Goal: Task Accomplishment & Management: Complete application form

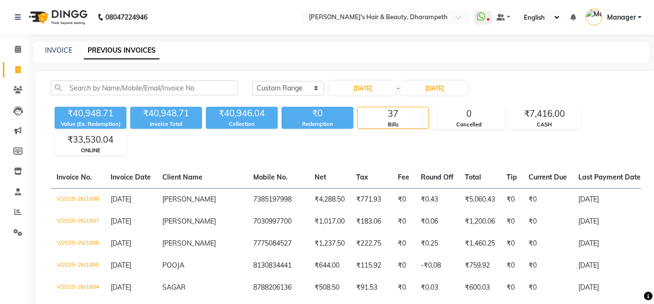
select select "range"
click at [60, 49] on link "INVOICE" at bounding box center [58, 50] width 27 height 9
select select "4860"
select select "service"
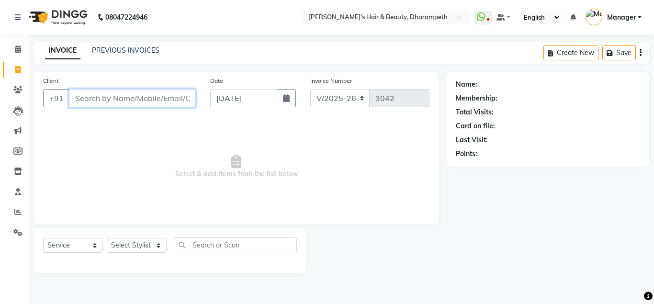
click at [129, 93] on input "Client" at bounding box center [132, 98] width 127 height 18
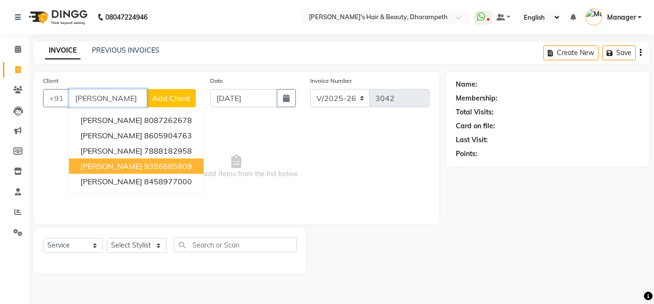
click at [149, 158] on button "[PERSON_NAME] 9356685909" at bounding box center [136, 165] width 134 height 15
type input "9356685909"
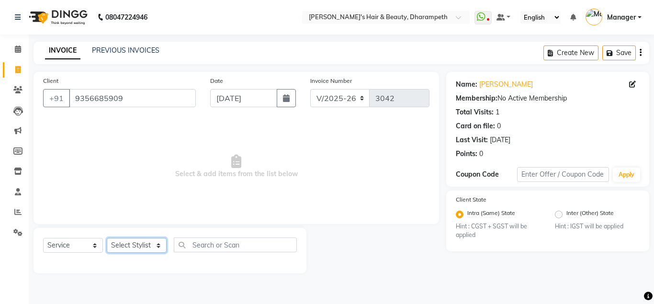
click at [107, 238] on select "Select Stylist Anuj W [PERSON_NAME] [PERSON_NAME] Manager [PERSON_NAME] C [PERS…" at bounding box center [137, 245] width 60 height 15
select select "47812"
click option "[PERSON_NAME] N" at bounding box center [0, 0] width 0 height 0
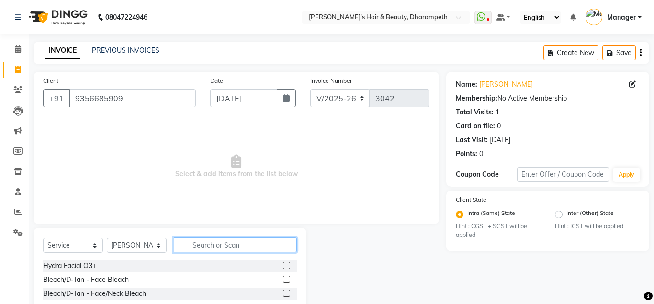
click at [218, 246] on input "text" at bounding box center [235, 244] width 123 height 15
type input "WASH"
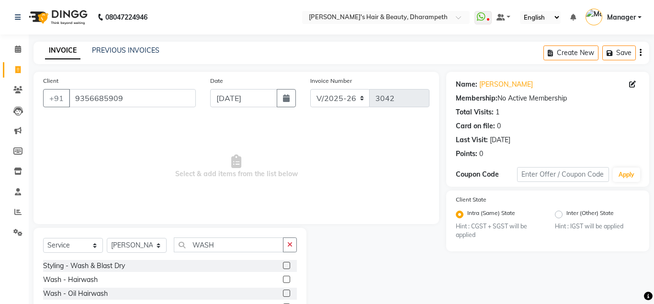
click at [287, 269] on label at bounding box center [286, 265] width 7 height 7
click at [287, 269] on input "checkbox" at bounding box center [286, 266] width 6 height 6
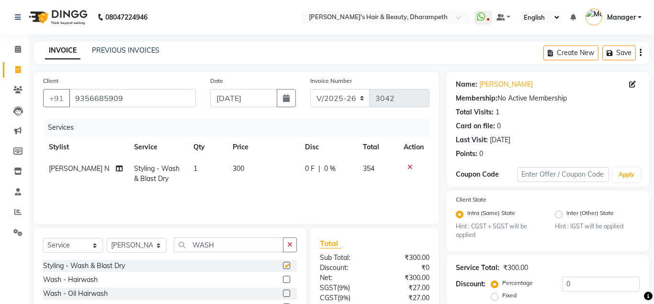
checkbox input "false"
click at [206, 244] on input "WASH" at bounding box center [229, 244] width 110 height 15
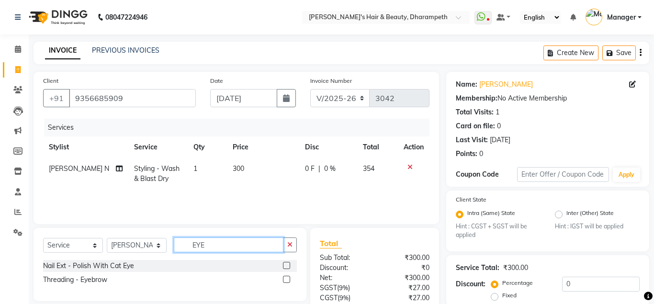
type input "EYE"
click at [285, 280] on label at bounding box center [286, 279] width 7 height 7
click at [285, 280] on input "checkbox" at bounding box center [286, 280] width 6 height 6
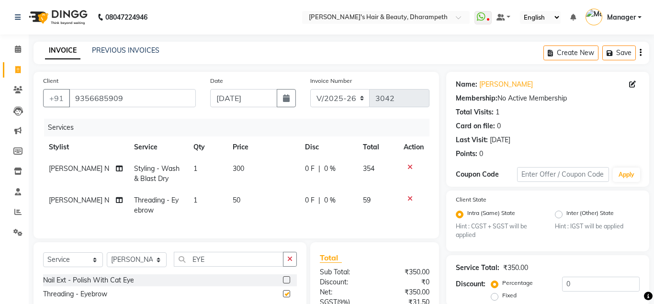
checkbox input "false"
click at [201, 258] on input "EYE" at bounding box center [229, 259] width 110 height 15
type input "UPP"
click at [285, 294] on label at bounding box center [286, 293] width 7 height 7
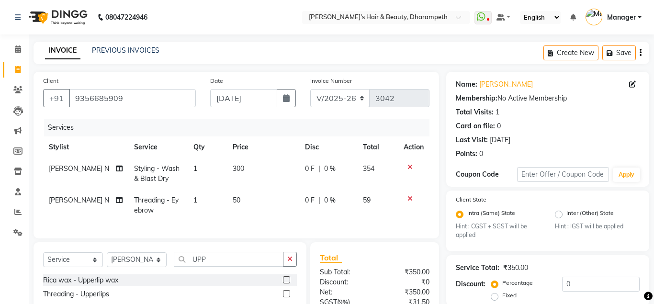
click at [285, 294] on input "checkbox" at bounding box center [286, 294] width 6 height 6
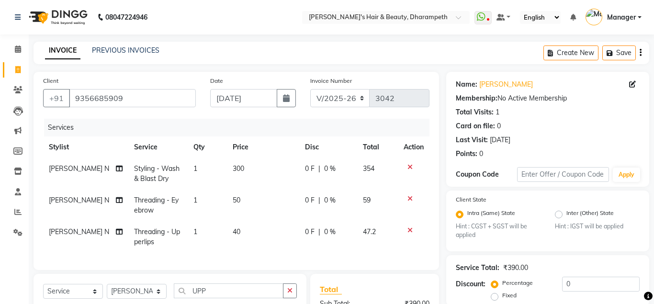
checkbox input "false"
click at [238, 198] on td "50" at bounding box center [263, 206] width 72 height 32
select select "47812"
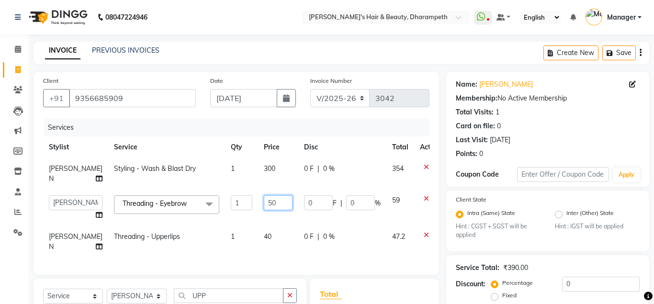
click at [264, 196] on input "50" at bounding box center [278, 202] width 29 height 15
type input "51"
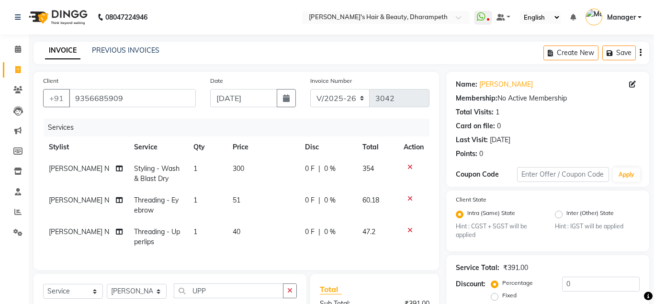
click at [380, 198] on td "60.18" at bounding box center [377, 206] width 41 height 32
select select "47812"
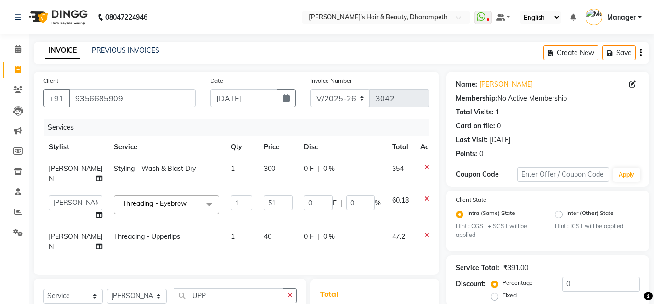
click at [258, 235] on td "40" at bounding box center [278, 242] width 40 height 32
select select "47812"
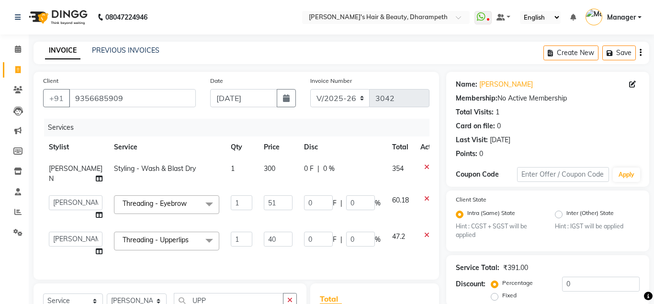
click at [264, 235] on input "40" at bounding box center [278, 239] width 29 height 15
type input "42.5"
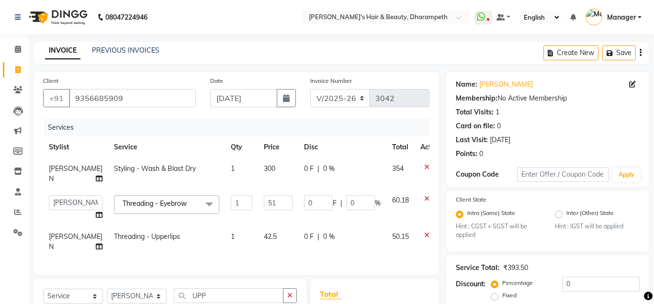
click at [392, 235] on span "50.15" at bounding box center [400, 236] width 17 height 9
select select "47812"
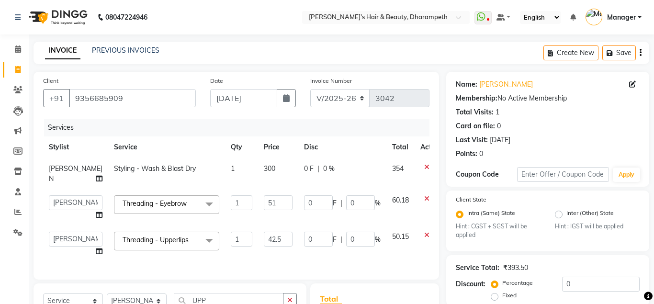
click at [264, 172] on span "300" at bounding box center [269, 168] width 11 height 9
select select "47812"
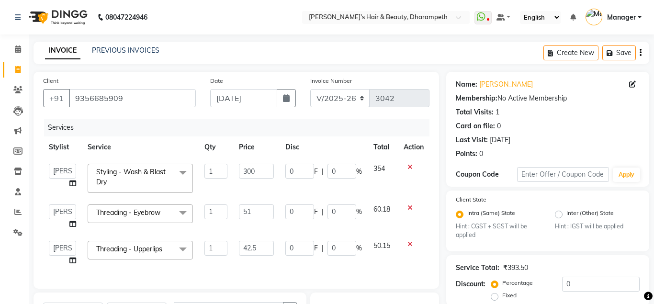
click at [248, 172] on input "300" at bounding box center [256, 171] width 35 height 15
type input "5"
type input "678"
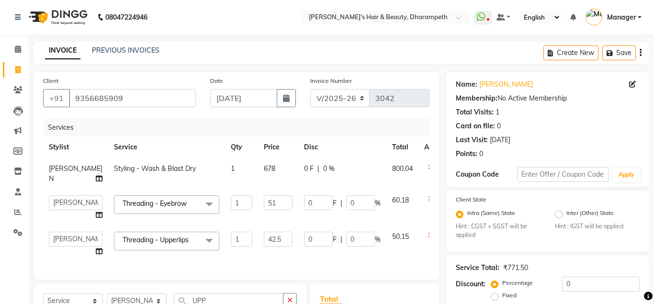
click at [386, 178] on td "800.04" at bounding box center [402, 174] width 32 height 32
select select "47812"
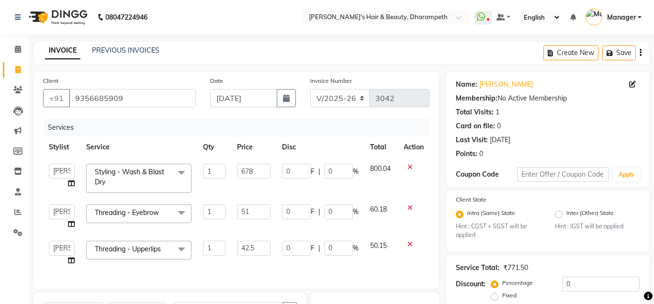
scroll to position [152, 0]
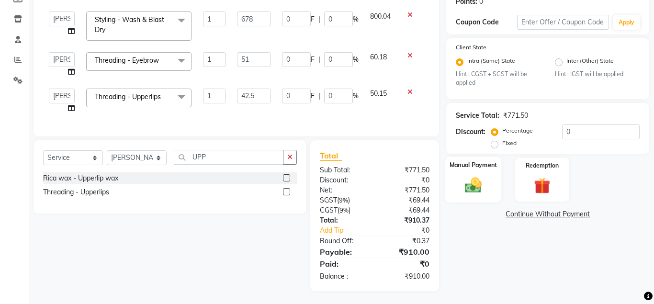
click at [463, 184] on img at bounding box center [472, 186] width 27 height 20
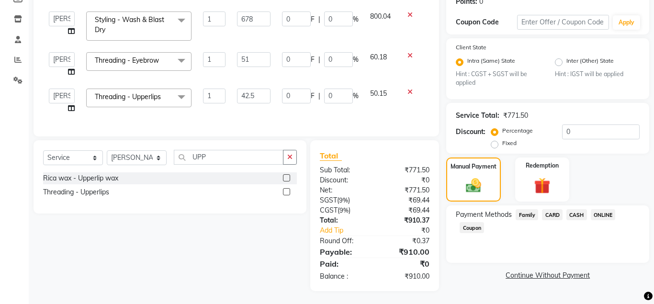
click at [575, 213] on span "CASH" at bounding box center [576, 214] width 21 height 11
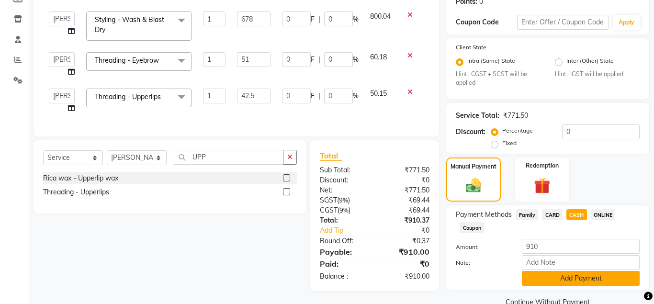
click at [566, 285] on div "Payment Methods Family CARD CASH ONLINE Coupon Amount: 910 Note: Add Payment" at bounding box center [547, 247] width 203 height 84
click at [566, 285] on button "Add Payment" at bounding box center [581, 278] width 118 height 15
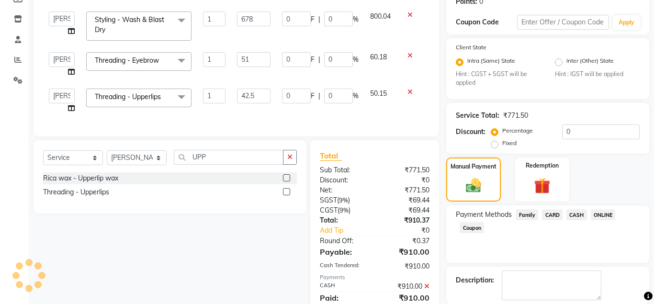
scroll to position [199, 0]
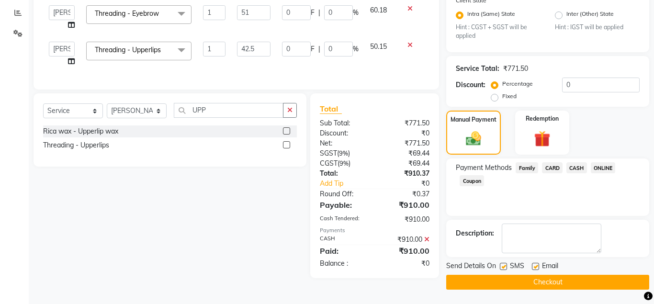
click at [560, 285] on button "Checkout" at bounding box center [547, 282] width 203 height 15
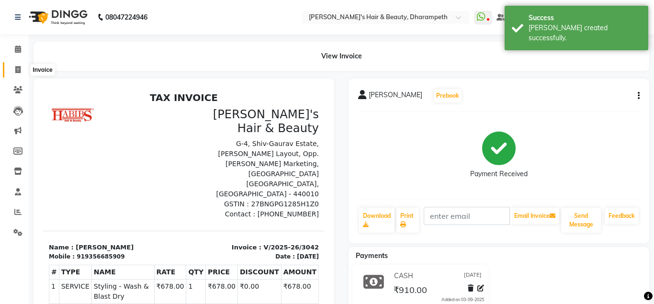
click at [16, 67] on icon at bounding box center [17, 69] width 5 height 7
select select "4860"
select select "service"
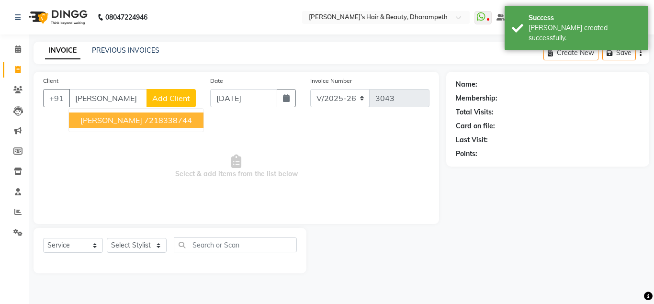
click at [114, 119] on button "[PERSON_NAME] 7218338744" at bounding box center [136, 119] width 134 height 15
type input "7218338744"
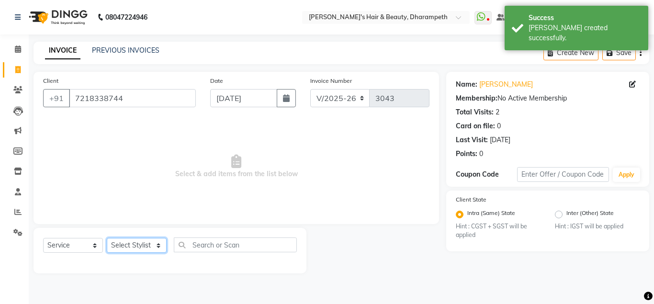
click at [107, 238] on select "Select Stylist Anuj W [PERSON_NAME] [PERSON_NAME] Manager [PERSON_NAME] C [PERS…" at bounding box center [137, 245] width 60 height 15
select select "84504"
click option "Saniya S" at bounding box center [0, 0] width 0 height 0
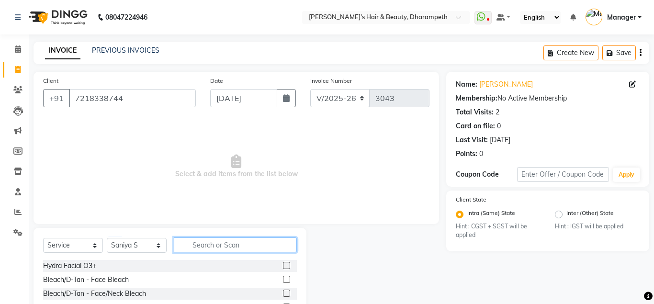
click at [226, 248] on input "text" at bounding box center [235, 244] width 123 height 15
type input "DEEP"
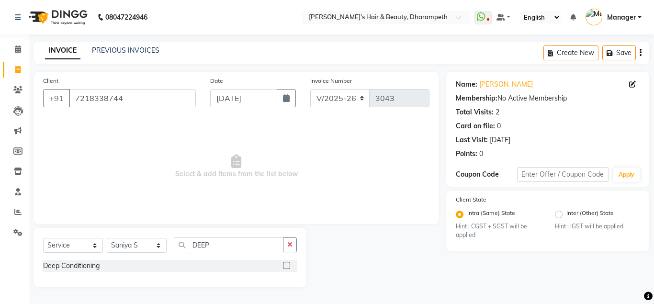
click at [285, 266] on label at bounding box center [286, 265] width 7 height 7
click at [285, 266] on input "checkbox" at bounding box center [286, 266] width 6 height 6
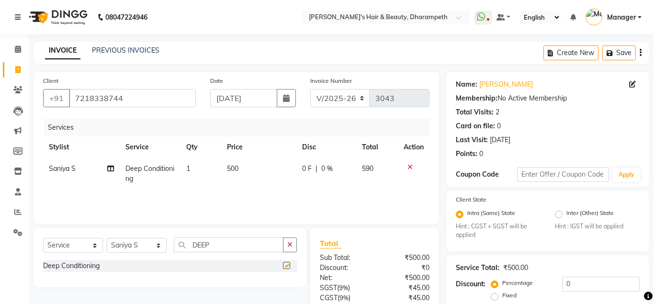
checkbox input "false"
click at [231, 164] on td "500" at bounding box center [258, 174] width 75 height 32
select select "84504"
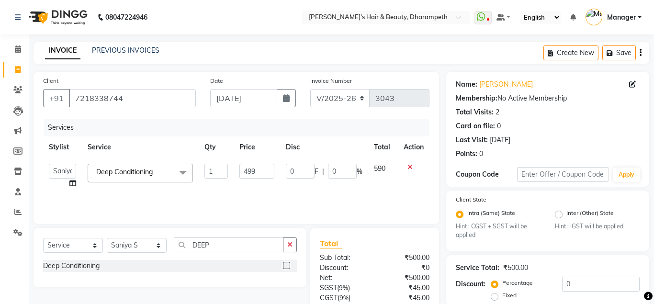
click at [265, 171] on input "499" at bounding box center [256, 171] width 35 height 15
click at [254, 171] on input "499" at bounding box center [256, 171] width 35 height 15
type input "1017"
click at [381, 175] on td "590" at bounding box center [383, 176] width 30 height 36
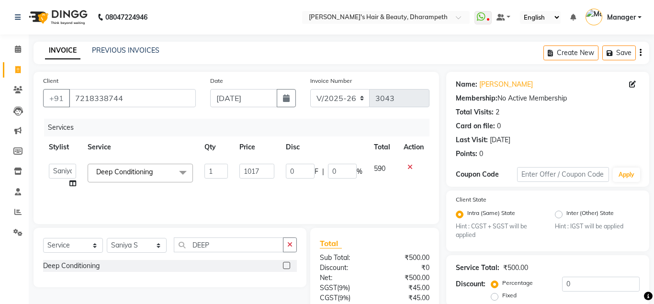
select select "84504"
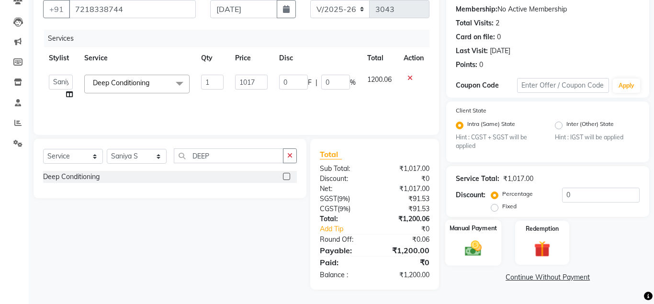
click at [462, 253] on img at bounding box center [472, 249] width 27 height 20
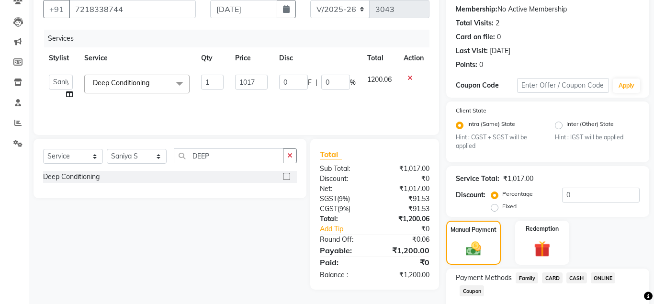
scroll to position [145, 0]
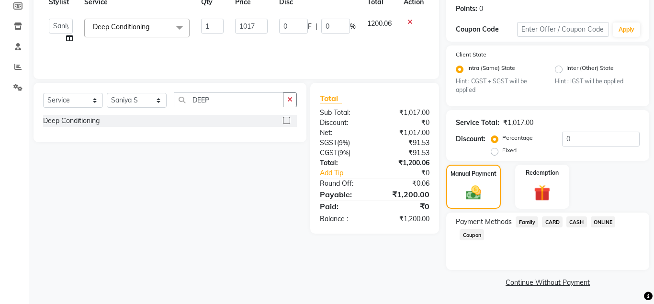
click at [604, 222] on span "ONLINE" at bounding box center [603, 221] width 25 height 11
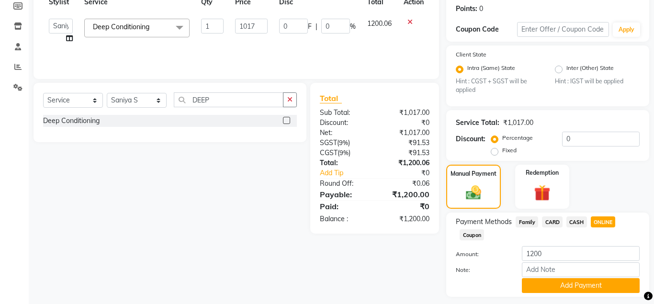
scroll to position [171, 0]
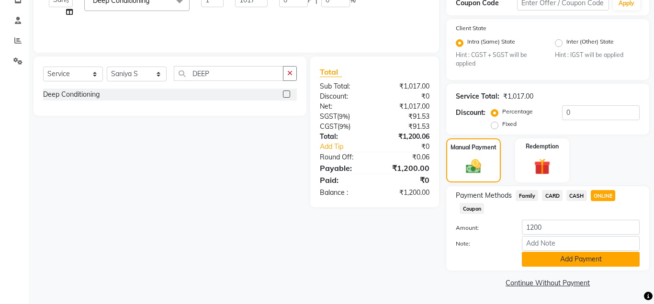
click at [599, 261] on button "Add Payment" at bounding box center [581, 259] width 118 height 15
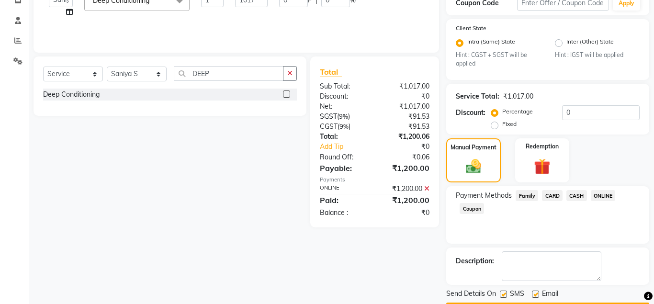
scroll to position [199, 0]
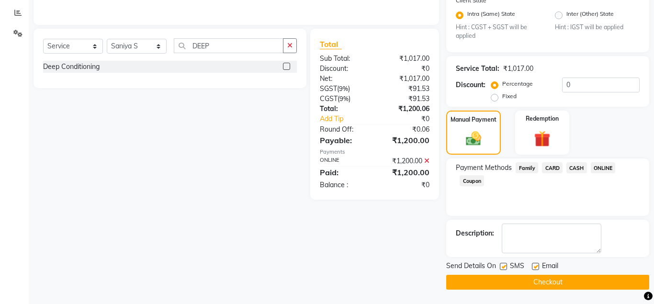
click at [575, 283] on button "Checkout" at bounding box center [547, 282] width 203 height 15
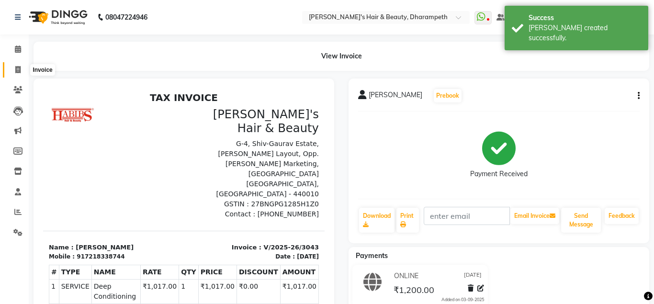
click at [19, 68] on icon at bounding box center [17, 69] width 5 height 7
select select "4860"
select select "service"
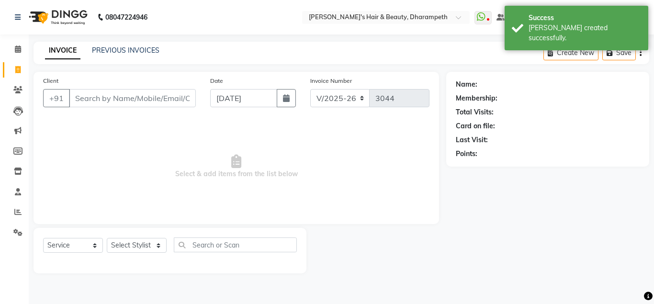
click at [113, 98] on input "Client" at bounding box center [132, 98] width 127 height 18
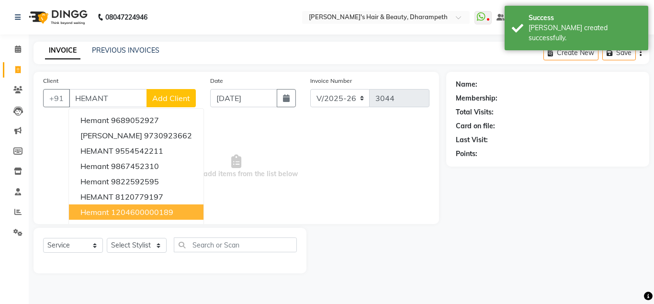
click at [133, 219] on button "hemant 1204600000189" at bounding box center [136, 211] width 134 height 15
type input "1204600000189"
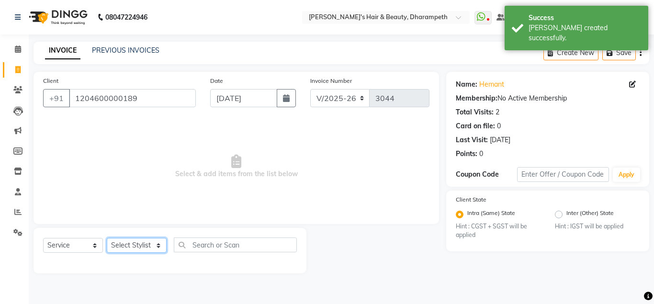
click at [107, 238] on select "Select Stylist Anuj W [PERSON_NAME] [PERSON_NAME] Manager [PERSON_NAME] C [PERS…" at bounding box center [137, 245] width 60 height 15
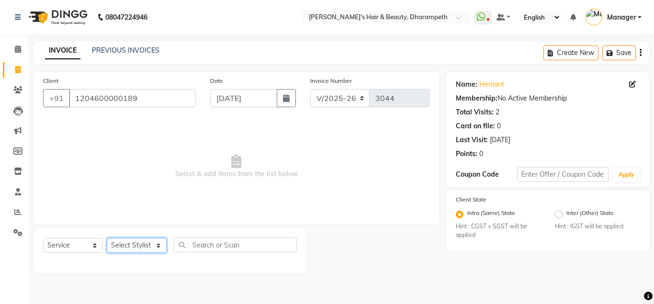
select select "37168"
click option "[PERSON_NAME]" at bounding box center [0, 0] width 0 height 0
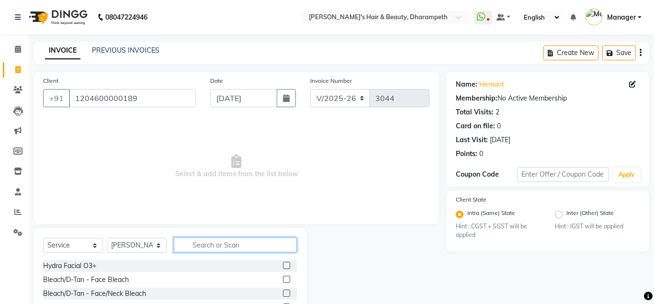
click at [207, 245] on input "text" at bounding box center [235, 244] width 123 height 15
type input "CUT"
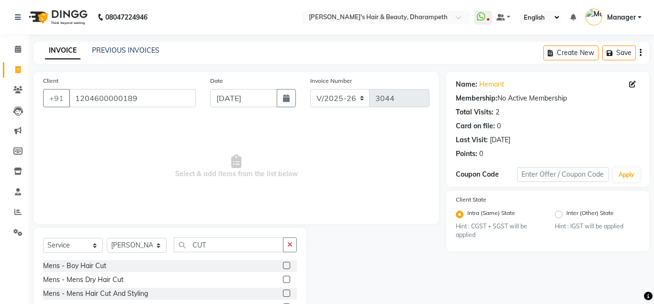
click at [286, 293] on label at bounding box center [286, 293] width 7 height 7
click at [286, 293] on input "checkbox" at bounding box center [286, 294] width 6 height 6
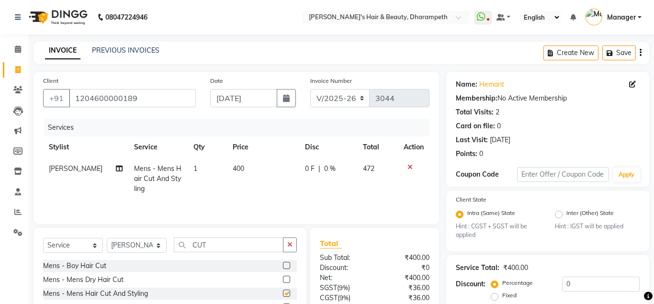
checkbox input "false"
click at [200, 245] on input "CUT" at bounding box center [229, 244] width 110 height 15
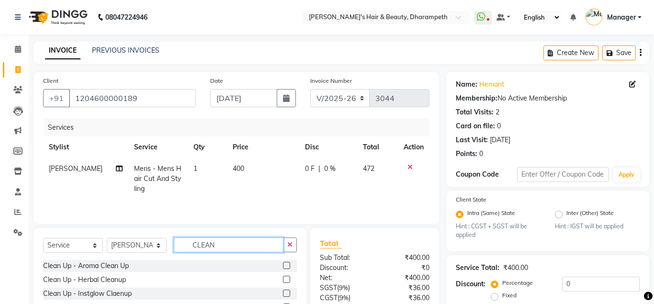
scroll to position [84, 0]
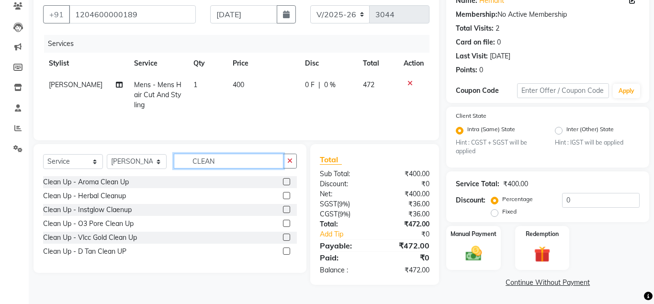
type input "CLEAN"
click at [285, 251] on label at bounding box center [286, 250] width 7 height 7
click at [285, 251] on input "checkbox" at bounding box center [286, 251] width 6 height 6
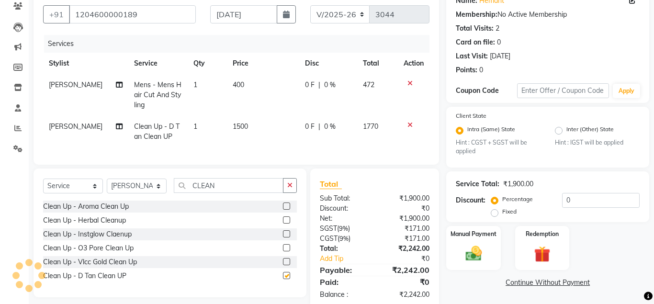
checkbox input "false"
click at [237, 88] on span "400" at bounding box center [238, 84] width 11 height 9
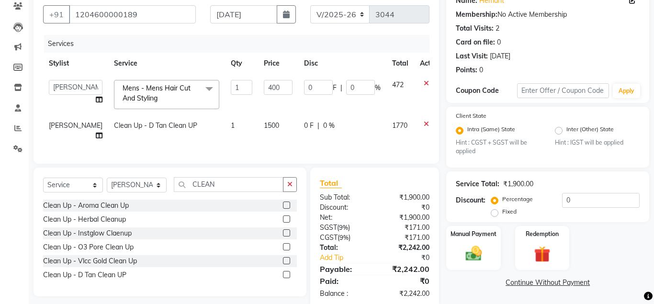
click at [414, 87] on td at bounding box center [430, 94] width 32 height 41
click at [424, 83] on icon at bounding box center [426, 83] width 5 height 7
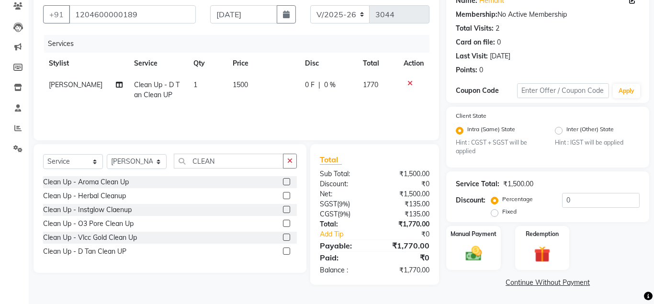
click at [235, 86] on span "1500" at bounding box center [240, 84] width 15 height 9
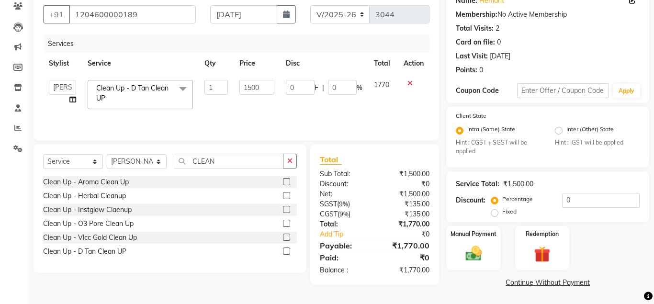
click at [235, 86] on td "1500" at bounding box center [257, 94] width 46 height 41
click at [247, 87] on input "1500" at bounding box center [256, 87] width 35 height 15
type input "1017"
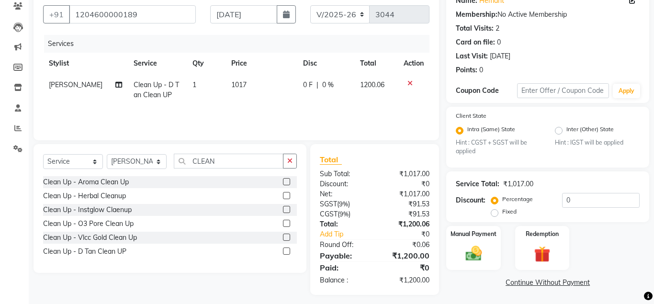
click at [383, 86] on span "1200.06" at bounding box center [372, 84] width 24 height 9
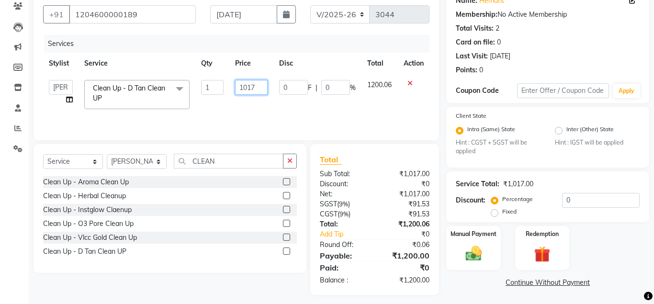
click at [246, 88] on input "1017" at bounding box center [251, 87] width 32 height 15
type input "2"
type input "1271"
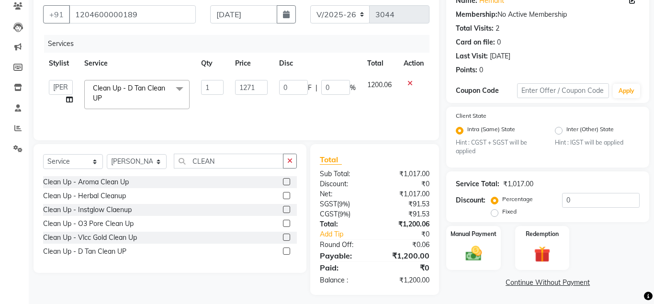
click at [376, 88] on span "1200.06" at bounding box center [379, 84] width 24 height 9
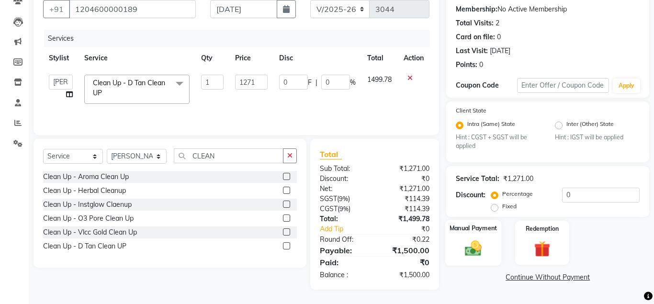
click at [474, 252] on img at bounding box center [472, 249] width 27 height 20
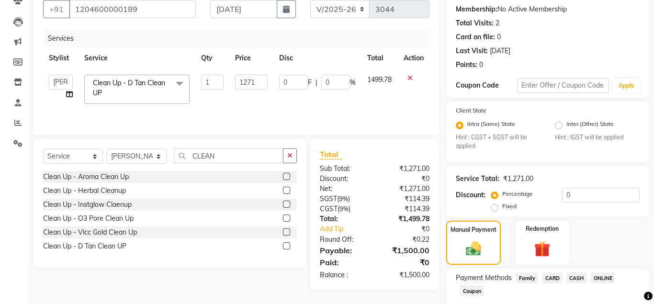
click at [570, 275] on span "CASH" at bounding box center [576, 277] width 21 height 11
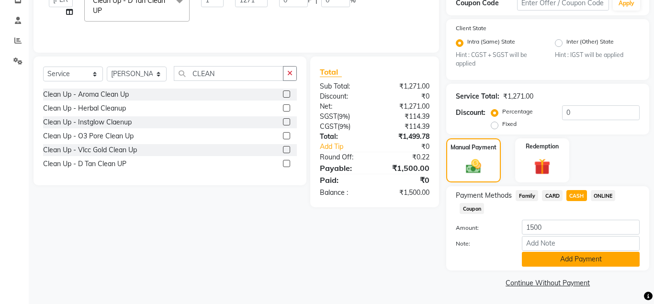
click at [597, 258] on button "Add Payment" at bounding box center [581, 259] width 118 height 15
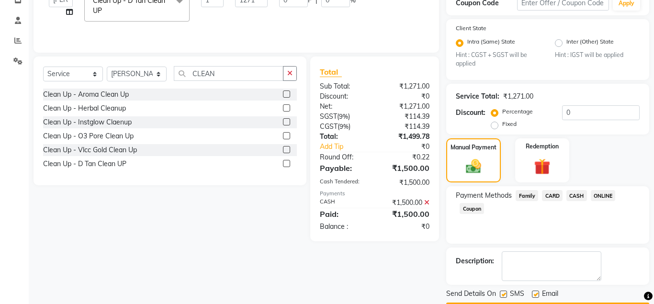
scroll to position [199, 0]
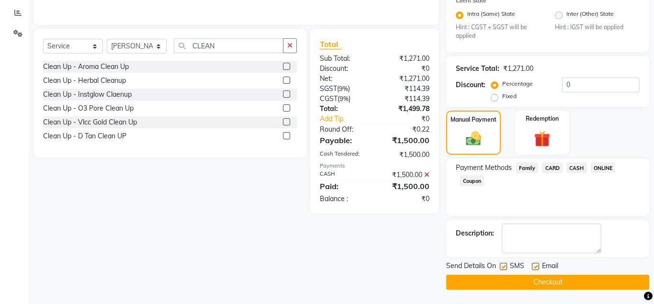
click at [523, 282] on button "Checkout" at bounding box center [547, 282] width 203 height 15
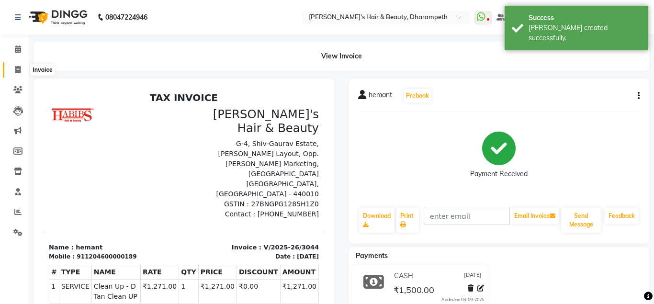
click at [17, 69] on icon at bounding box center [17, 69] width 5 height 7
select select "service"
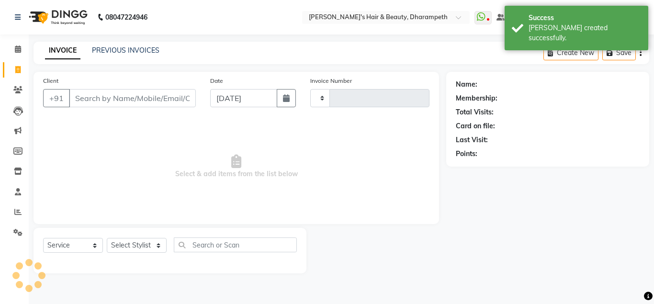
type input "3045"
select select "4860"
click at [107, 102] on input "Client" at bounding box center [132, 98] width 127 height 18
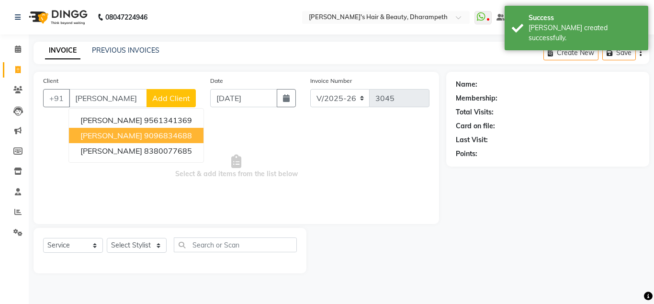
click at [146, 142] on button "[PERSON_NAME] 9096834688" at bounding box center [136, 135] width 134 height 15
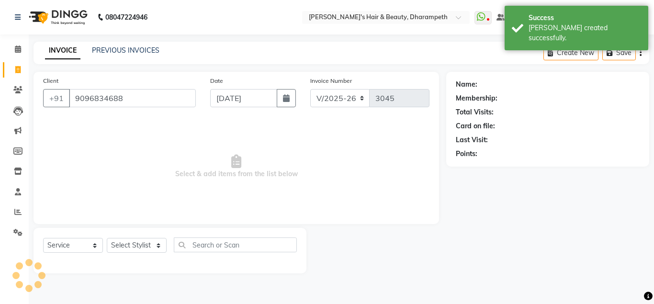
type input "9096834688"
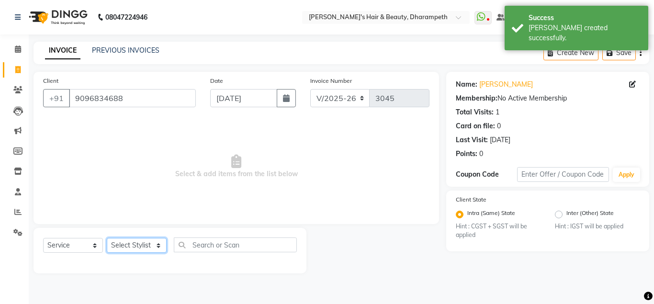
click at [107, 238] on select "Select Stylist Anuj W [PERSON_NAME] [PERSON_NAME] Manager [PERSON_NAME] C [PERS…" at bounding box center [137, 245] width 60 height 15
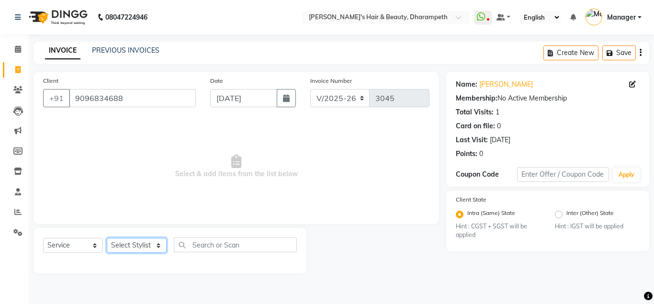
select select "37168"
click option "[PERSON_NAME]" at bounding box center [0, 0] width 0 height 0
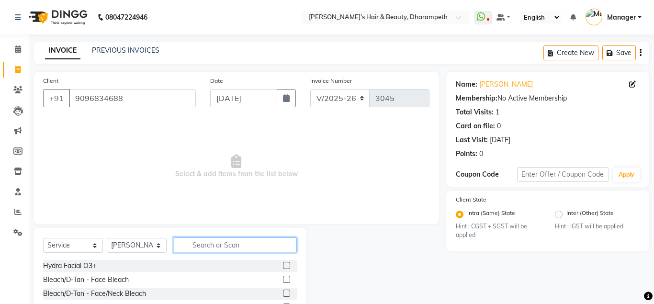
click at [211, 247] on input "text" at bounding box center [235, 244] width 123 height 15
type input "CUT"
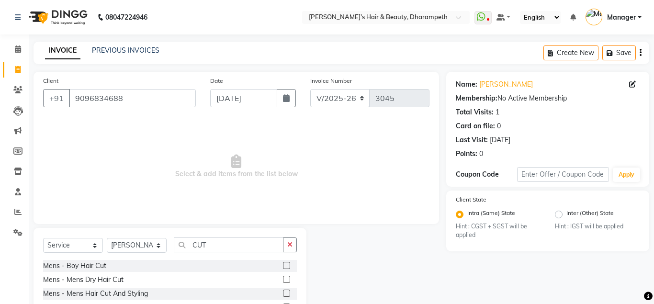
click at [286, 293] on label at bounding box center [286, 293] width 7 height 7
click at [286, 293] on input "checkbox" at bounding box center [286, 294] width 6 height 6
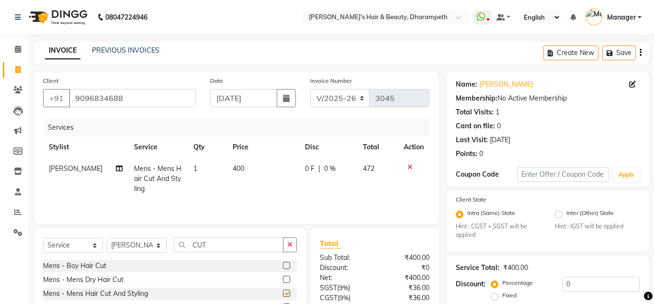
checkbox input "false"
click at [250, 176] on td "400" at bounding box center [263, 179] width 72 height 42
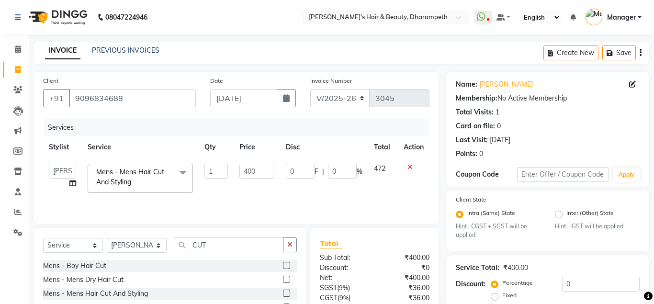
click at [250, 176] on input "400" at bounding box center [256, 171] width 35 height 15
type input "296.6"
click at [382, 175] on td "472" at bounding box center [383, 178] width 30 height 41
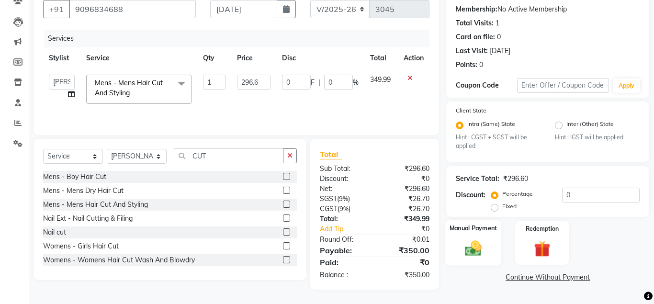
click at [474, 248] on img at bounding box center [472, 249] width 27 height 20
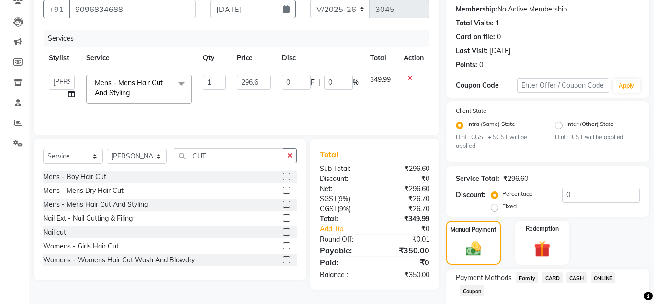
click at [557, 193] on div "Percentage Fixed" at bounding box center [527, 200] width 69 height 25
click at [563, 194] on input "0" at bounding box center [601, 195] width 78 height 15
type input "20"
type input "59.32"
type input "20"
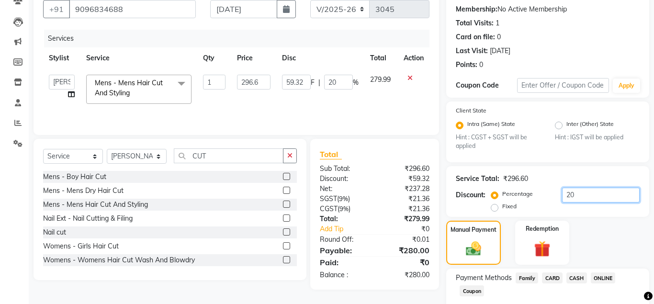
scroll to position [145, 0]
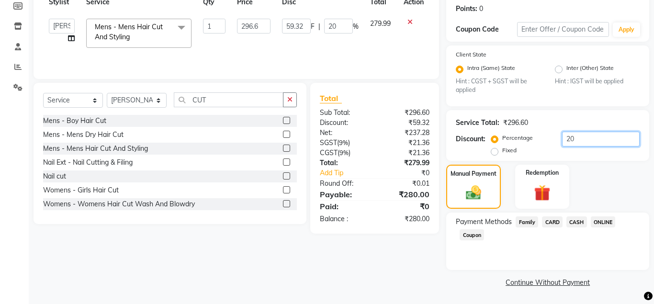
type input "20"
click at [598, 220] on span "ONLINE" at bounding box center [603, 221] width 25 height 11
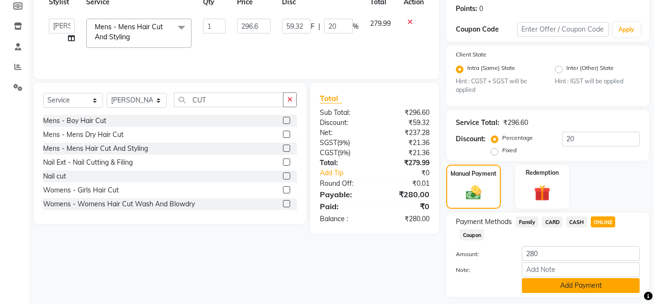
click at [578, 284] on button "Add Payment" at bounding box center [581, 285] width 118 height 15
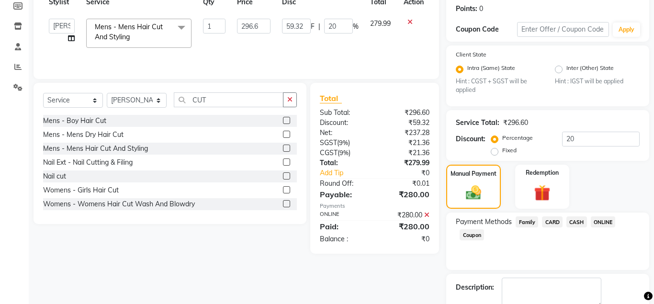
scroll to position [199, 0]
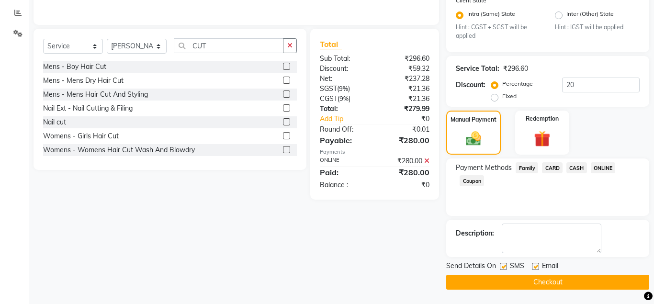
click at [576, 280] on button "Checkout" at bounding box center [547, 282] width 203 height 15
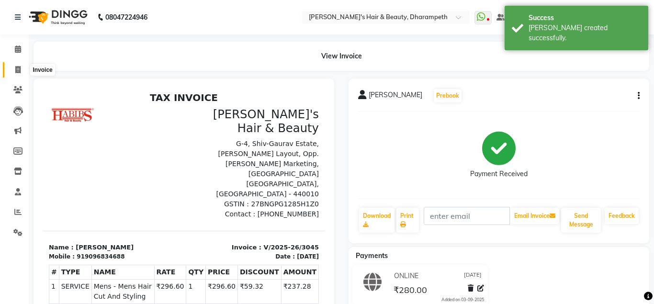
click at [22, 73] on span at bounding box center [18, 70] width 17 height 11
select select "4860"
select select "service"
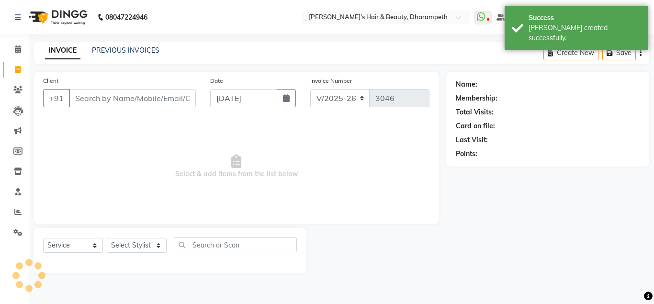
click at [83, 98] on input "Client" at bounding box center [132, 98] width 127 height 18
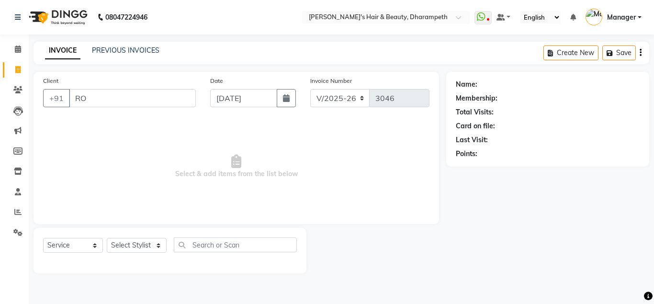
type input "R"
type input "7558231995"
click at [165, 101] on span "Add Client" at bounding box center [171, 98] width 38 height 10
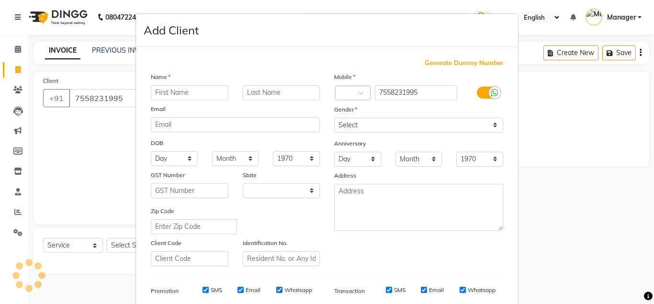
select select "22"
type input "ROKO"
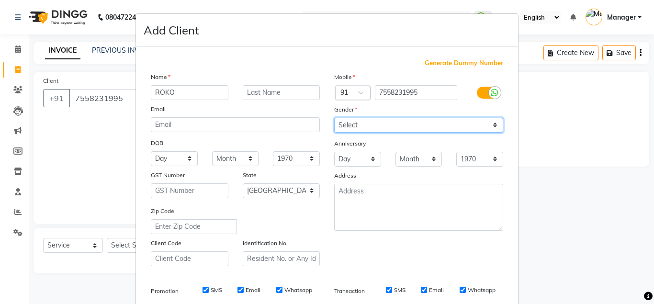
select select "[DEMOGRAPHIC_DATA]"
click option "[DEMOGRAPHIC_DATA]" at bounding box center [0, 0] width 0 height 0
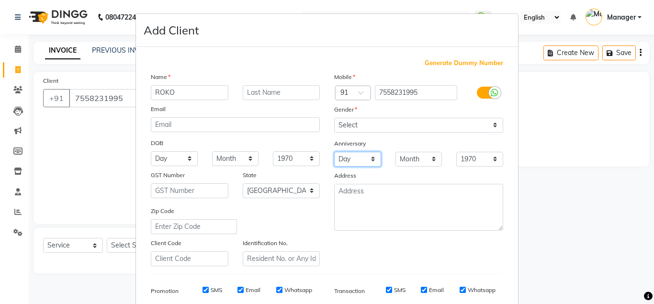
click at [334, 152] on select "Day 01 02 03 04 05 06 07 08 09 10 11 12 13 14 15 16 17 18 19 20 21 22 23 24 25 …" at bounding box center [357, 159] width 47 height 15
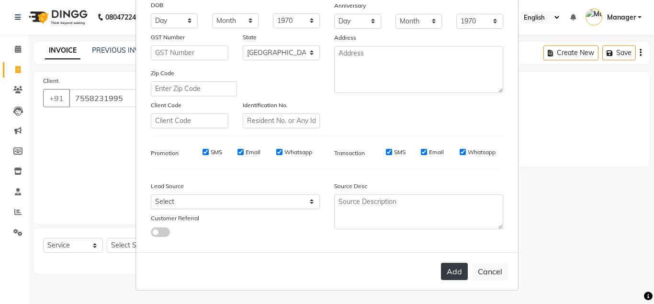
click at [457, 271] on button "Add" at bounding box center [454, 271] width 27 height 17
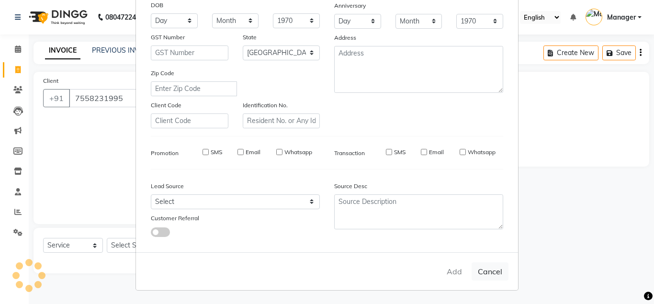
select select
select select "null"
select select
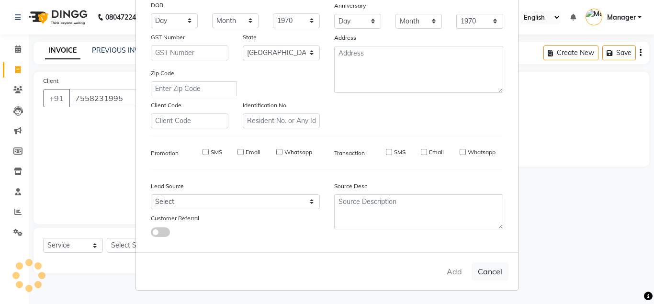
select select
checkbox input "false"
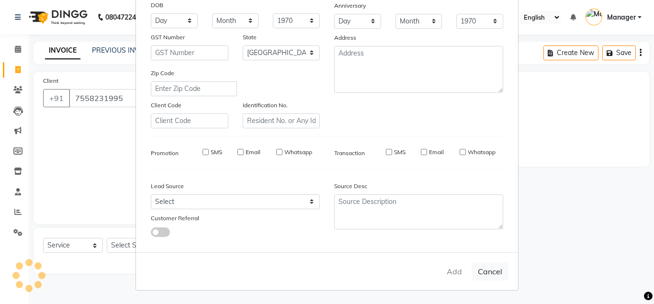
checkbox input "false"
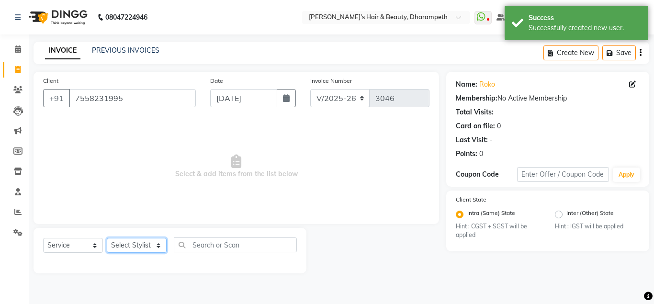
click at [107, 238] on select "Select Stylist Anuj W [PERSON_NAME] [PERSON_NAME] Manager [PERSON_NAME] C [PERS…" at bounding box center [137, 245] width 60 height 15
select select "47812"
click option "[PERSON_NAME] N" at bounding box center [0, 0] width 0 height 0
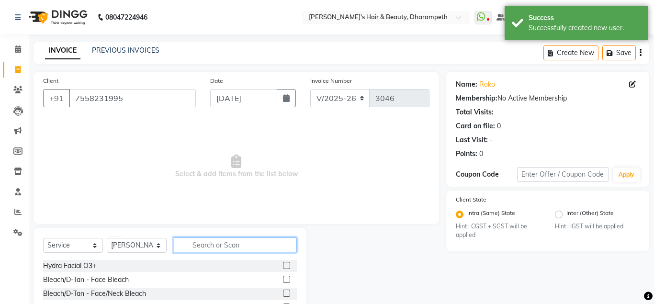
click at [208, 248] on input "text" at bounding box center [235, 244] width 123 height 15
type input "BEA"
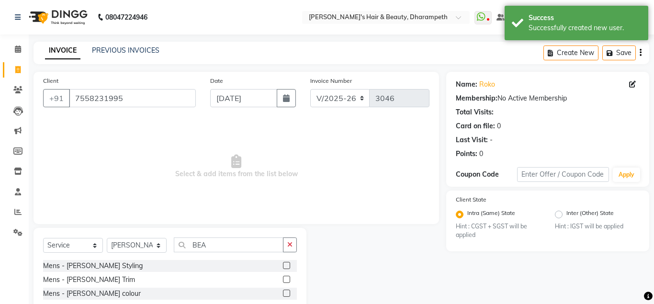
click at [289, 279] on label at bounding box center [286, 279] width 7 height 7
click at [289, 279] on input "checkbox" at bounding box center [286, 280] width 6 height 6
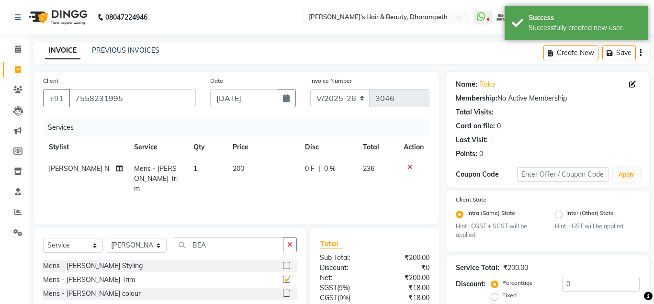
checkbox input "false"
click at [244, 171] on td "200" at bounding box center [263, 179] width 72 height 42
select select "47812"
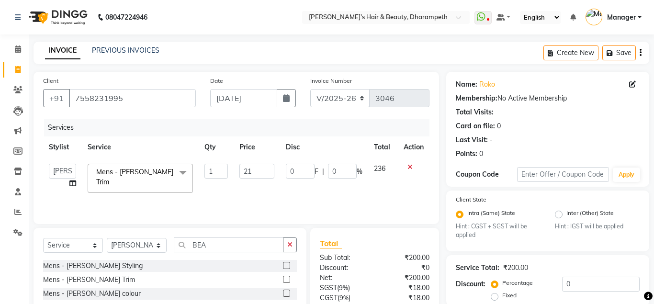
type input "212"
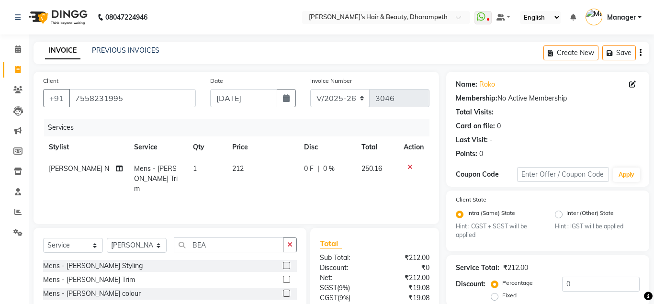
click at [376, 169] on span "250.16" at bounding box center [371, 168] width 21 height 9
select select "47812"
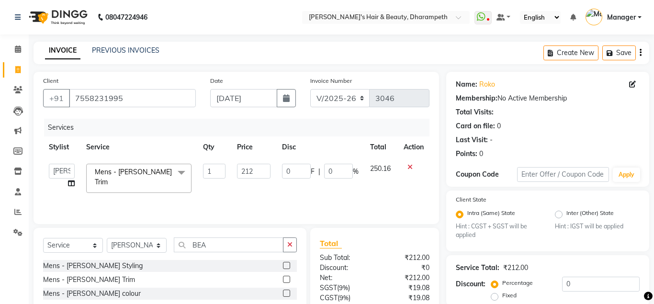
scroll to position [89, 0]
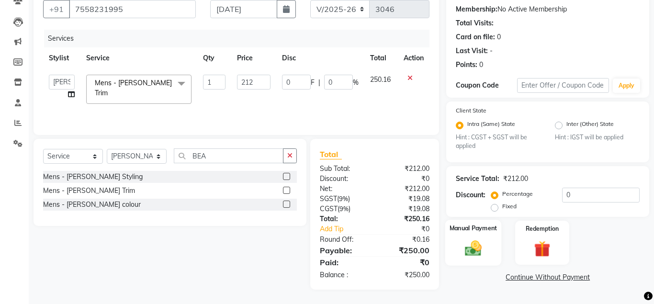
click at [478, 254] on img at bounding box center [472, 249] width 27 height 20
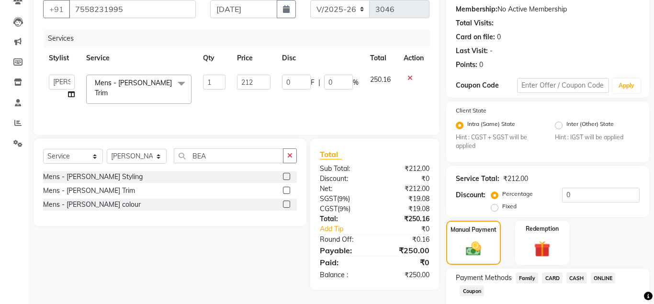
scroll to position [145, 0]
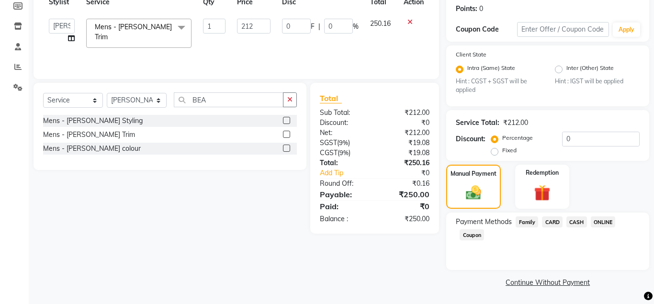
click at [577, 223] on span "CASH" at bounding box center [576, 221] width 21 height 11
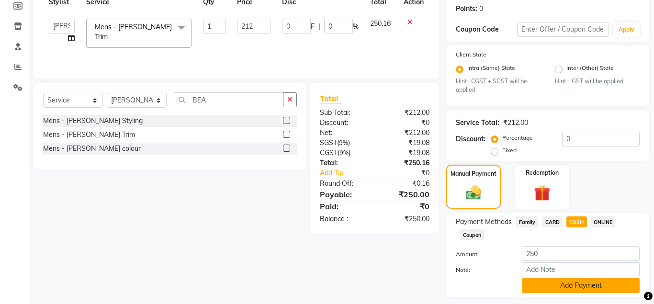
click at [567, 281] on button "Add Payment" at bounding box center [581, 285] width 118 height 15
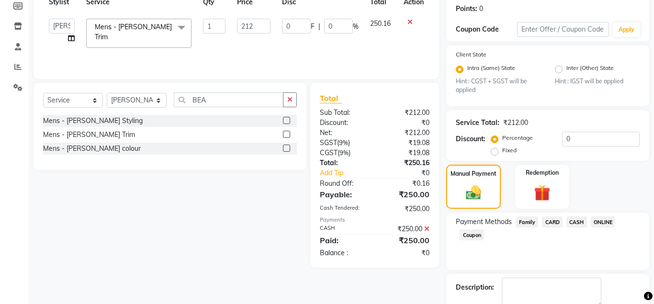
scroll to position [199, 0]
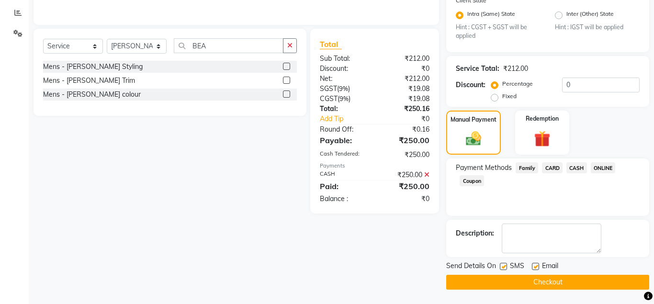
click at [560, 284] on button "Checkout" at bounding box center [547, 282] width 203 height 15
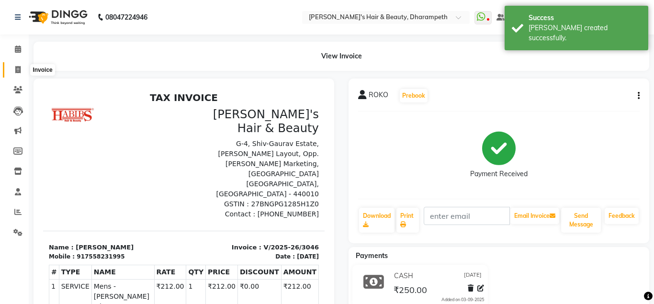
click at [18, 69] on icon at bounding box center [17, 69] width 5 height 7
select select "4860"
select select "service"
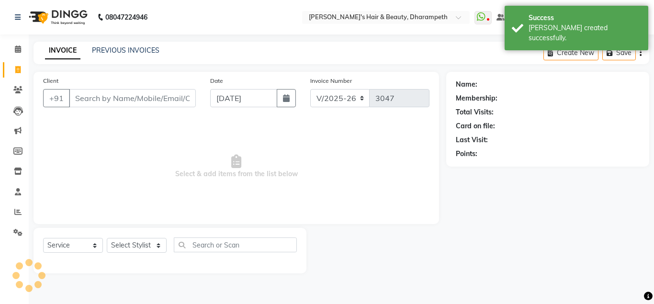
click at [93, 101] on input "Client" at bounding box center [132, 98] width 127 height 18
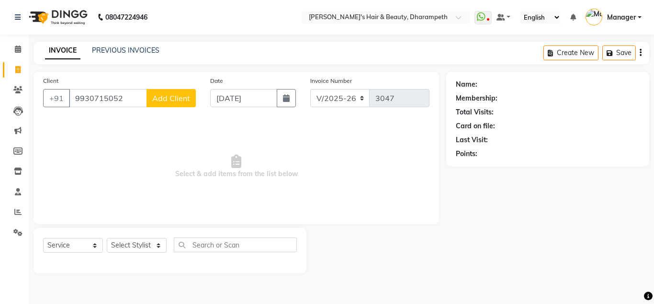
type input "9930715052"
click at [180, 96] on span "Add Client" at bounding box center [171, 98] width 38 height 10
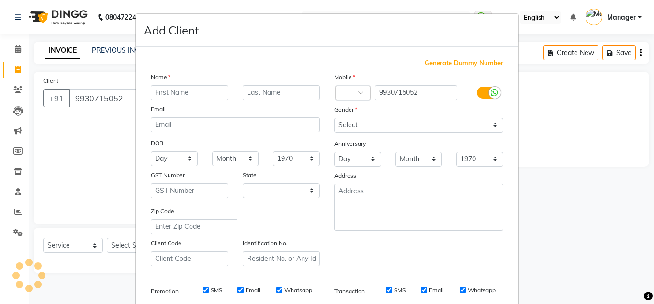
select select "22"
type input "HUMANESHWARI"
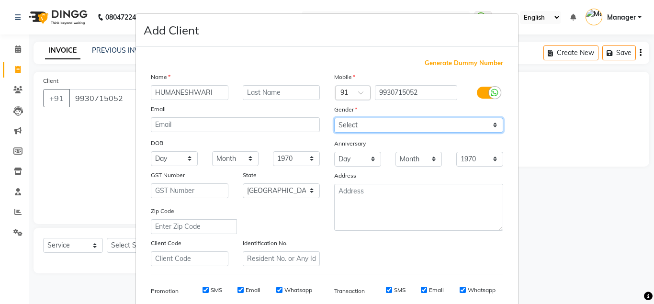
click at [334, 118] on select "Select [DEMOGRAPHIC_DATA] [DEMOGRAPHIC_DATA] Other Prefer Not To Say" at bounding box center [418, 125] width 169 height 15
select select "[DEMOGRAPHIC_DATA]"
click option "[DEMOGRAPHIC_DATA]" at bounding box center [0, 0] width 0 height 0
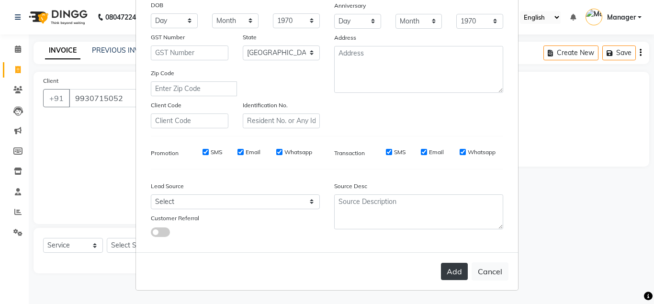
click at [451, 271] on button "Add" at bounding box center [454, 271] width 27 height 17
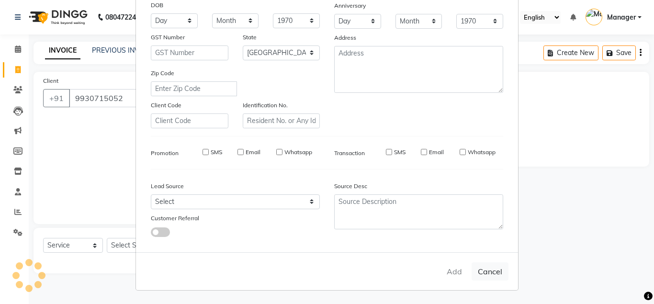
select select
select select "null"
select select
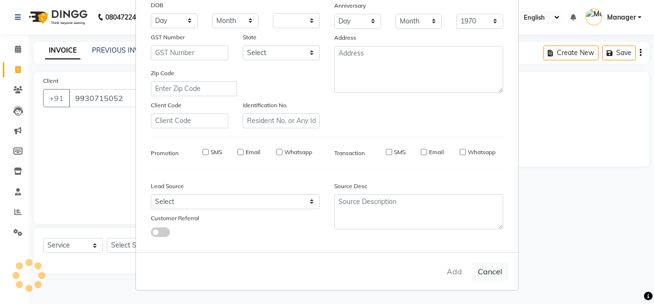
select select
checkbox input "false"
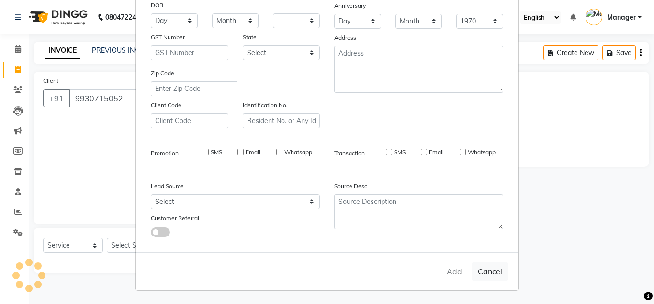
checkbox input "false"
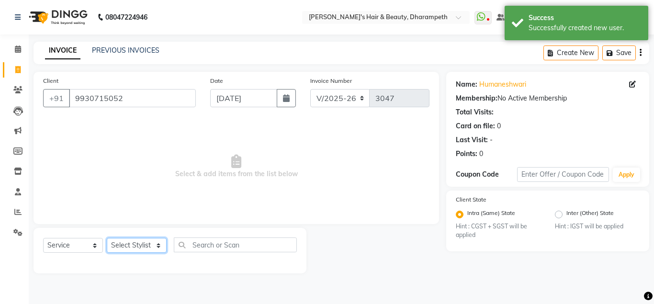
click at [107, 238] on select "Select Stylist Anuj W [PERSON_NAME] [PERSON_NAME] Manager [PERSON_NAME] C [PERS…" at bounding box center [137, 245] width 60 height 15
select select "39862"
click option "[PERSON_NAME] P" at bounding box center [0, 0] width 0 height 0
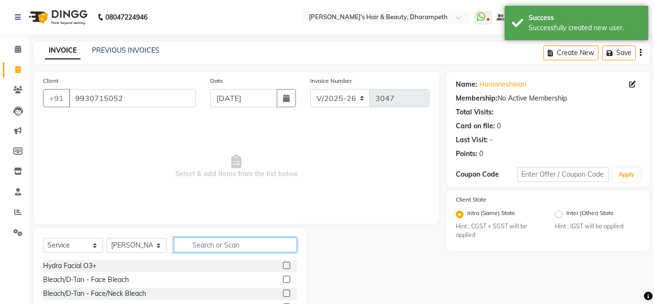
click at [234, 247] on input "text" at bounding box center [235, 244] width 123 height 15
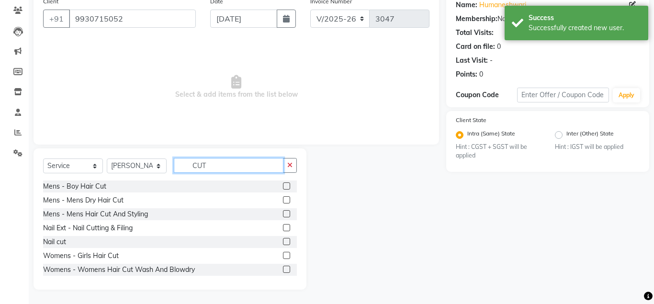
type input "CUT"
click at [286, 269] on label at bounding box center [286, 269] width 7 height 7
click at [286, 269] on input "checkbox" at bounding box center [286, 270] width 6 height 6
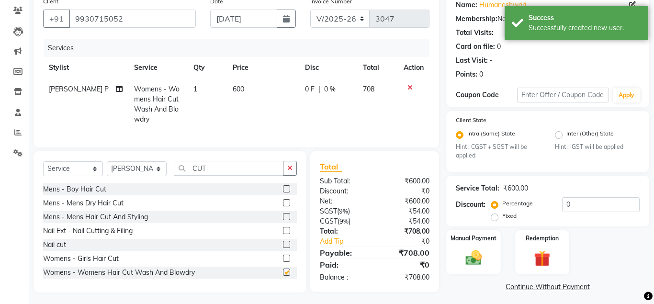
checkbox input "false"
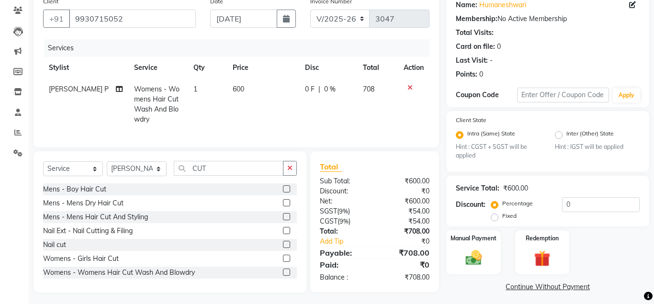
click at [246, 95] on td "600" at bounding box center [263, 104] width 72 height 52
select select "39862"
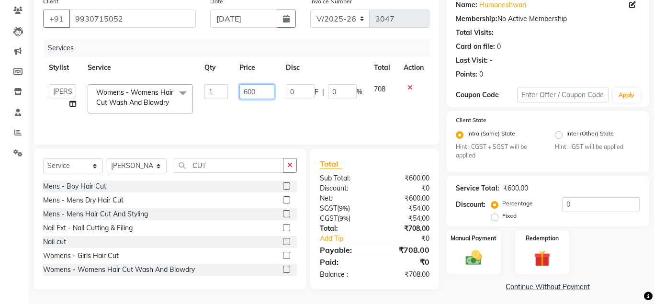
drag, startPoint x: 258, startPoint y: 92, endPoint x: 168, endPoint y: 87, distance: 91.1
click at [239, 87] on input "600" at bounding box center [256, 91] width 35 height 15
type input "508.5"
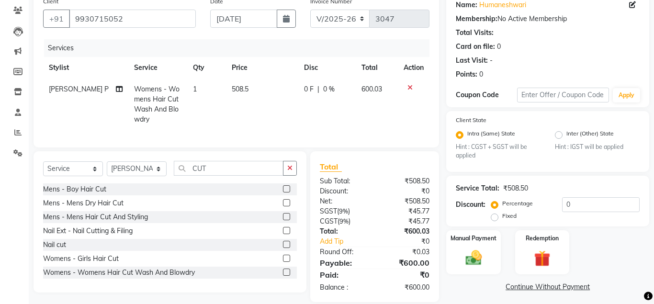
click at [378, 90] on span "600.03" at bounding box center [371, 89] width 21 height 9
select select "39862"
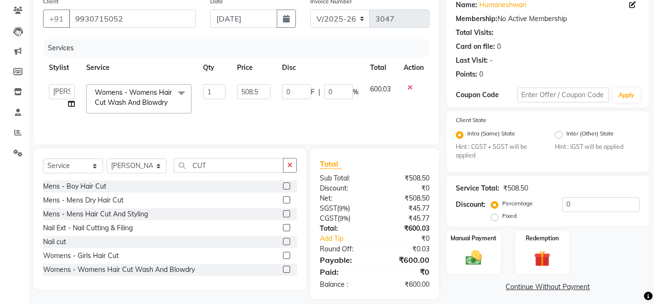
scroll to position [89, 0]
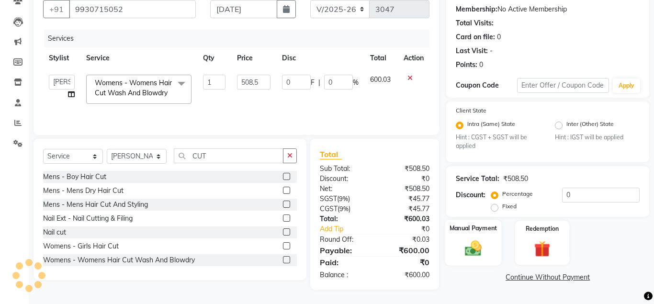
click at [469, 248] on img at bounding box center [472, 249] width 27 height 20
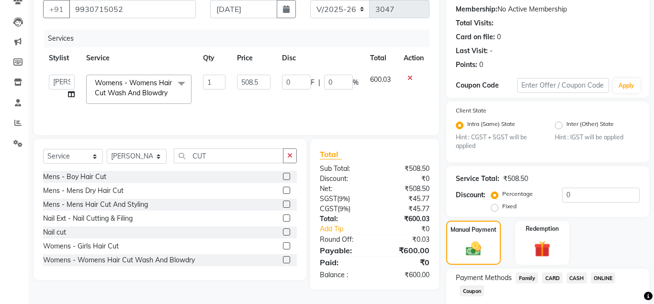
click at [609, 277] on span "ONLINE" at bounding box center [603, 277] width 25 height 11
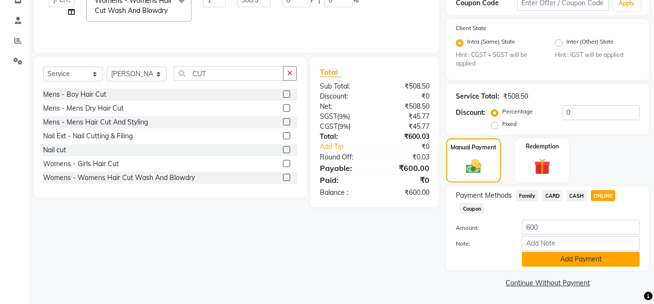
click at [616, 261] on button "Add Payment" at bounding box center [581, 259] width 118 height 15
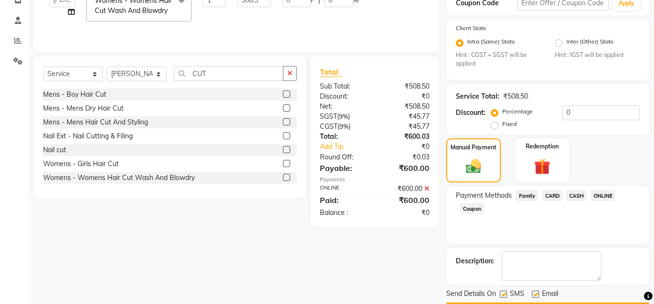
scroll to position [199, 0]
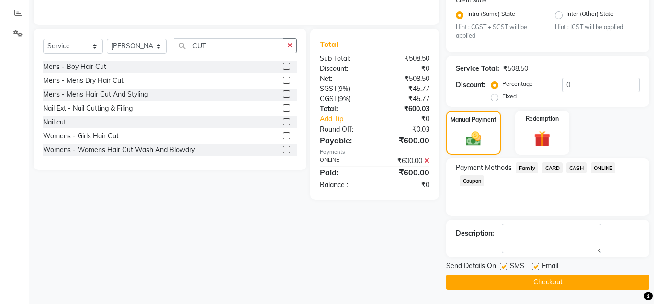
click at [575, 284] on button "Checkout" at bounding box center [547, 282] width 203 height 15
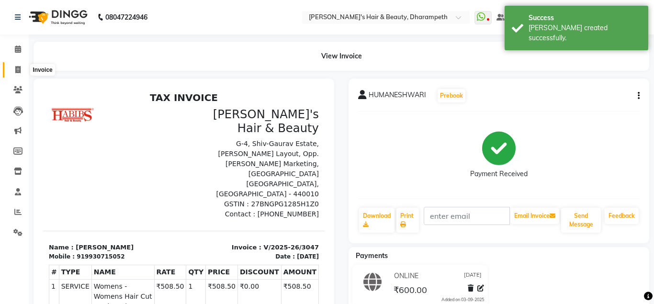
click at [18, 66] on span at bounding box center [18, 70] width 17 height 11
select select "4860"
select select "service"
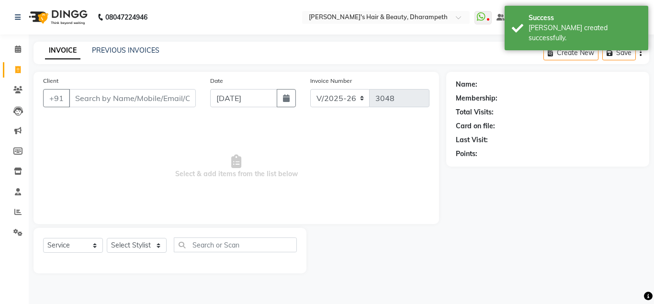
click at [104, 98] on input "Client" at bounding box center [132, 98] width 127 height 18
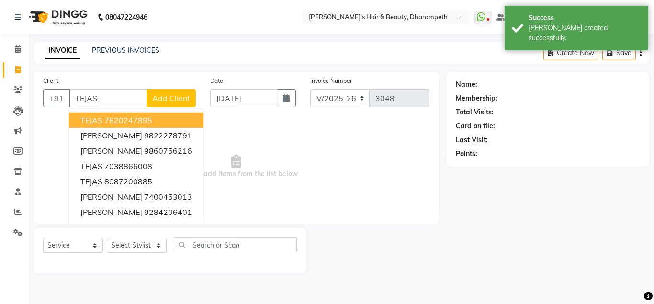
click at [135, 121] on ngb-highlight "7620247895" at bounding box center [128, 120] width 48 height 10
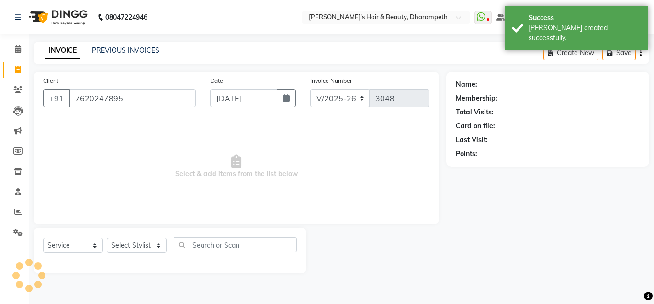
type input "7620247895"
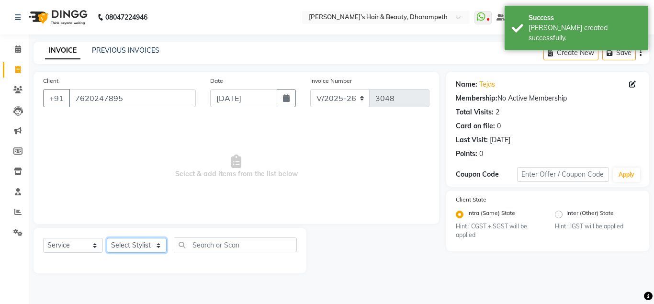
click at [107, 238] on select "Select Stylist Anuj W [PERSON_NAME] [PERSON_NAME] Manager [PERSON_NAME] C [PERS…" at bounding box center [137, 245] width 60 height 15
select select "47812"
click option "[PERSON_NAME] N" at bounding box center [0, 0] width 0 height 0
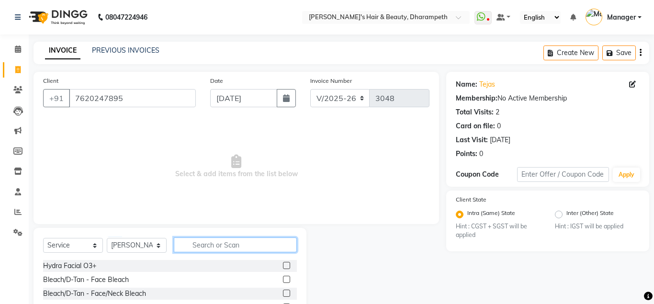
click at [220, 245] on input "text" at bounding box center [235, 244] width 123 height 15
type input "CUT"
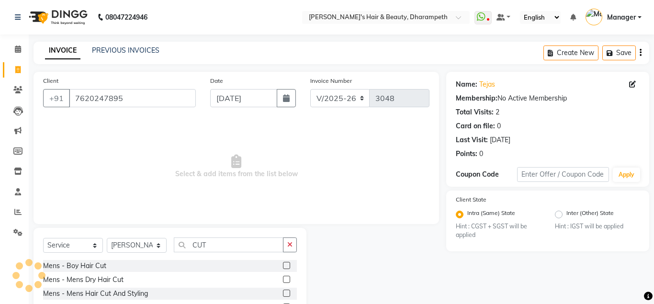
click at [286, 278] on label at bounding box center [286, 279] width 7 height 7
click at [286, 278] on input "checkbox" at bounding box center [286, 280] width 6 height 6
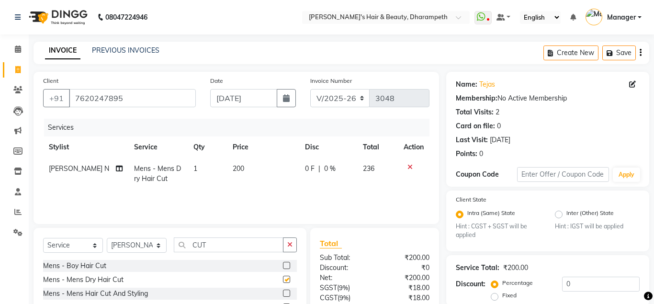
checkbox input "false"
click at [243, 172] on td "200" at bounding box center [263, 174] width 72 height 32
select select "47812"
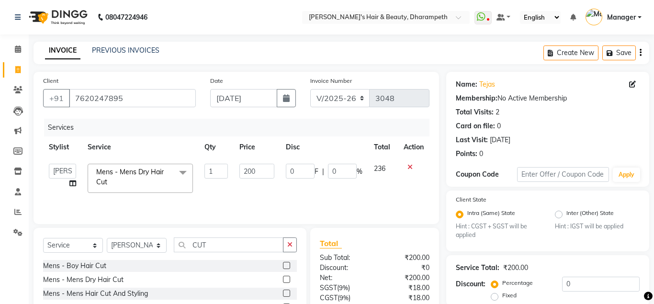
click at [243, 172] on input "200" at bounding box center [256, 171] width 35 height 15
type input "212"
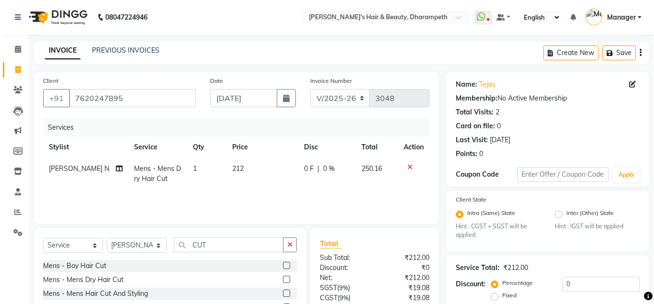
click at [378, 172] on span "250.16" at bounding box center [371, 168] width 21 height 9
select select "47812"
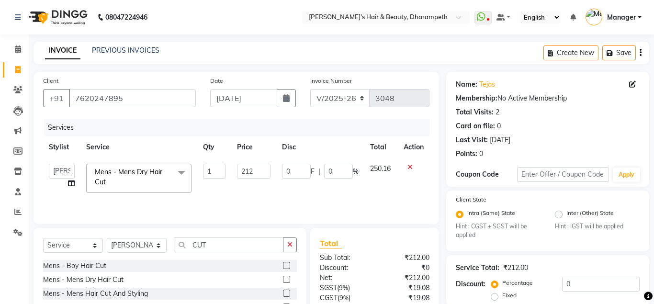
scroll to position [89, 0]
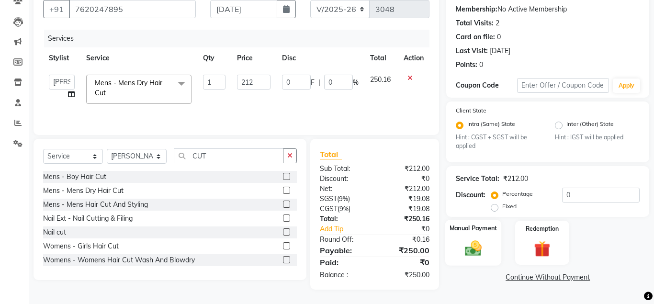
click at [480, 247] on img at bounding box center [472, 249] width 27 height 20
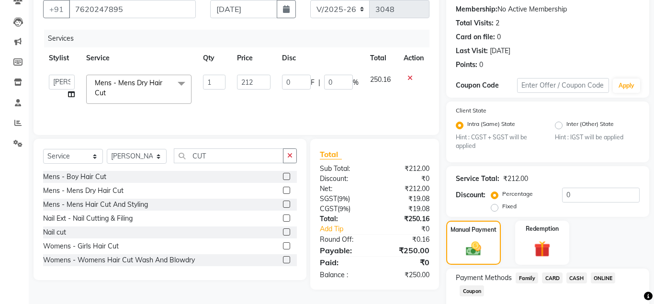
click at [598, 273] on span "ONLINE" at bounding box center [603, 277] width 25 height 11
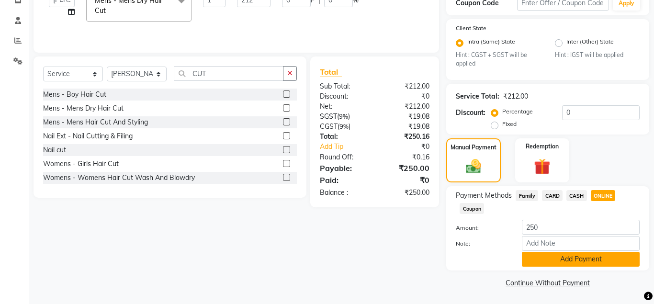
click at [598, 261] on button "Add Payment" at bounding box center [581, 259] width 118 height 15
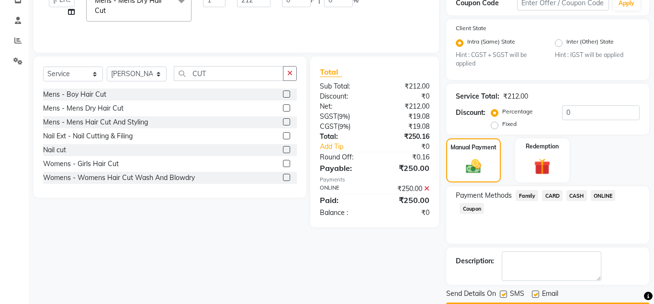
scroll to position [199, 0]
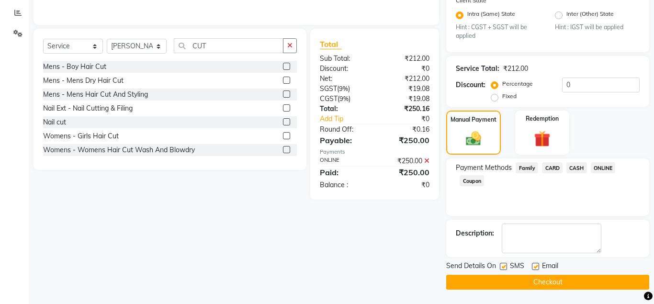
click at [577, 287] on button "Checkout" at bounding box center [547, 282] width 203 height 15
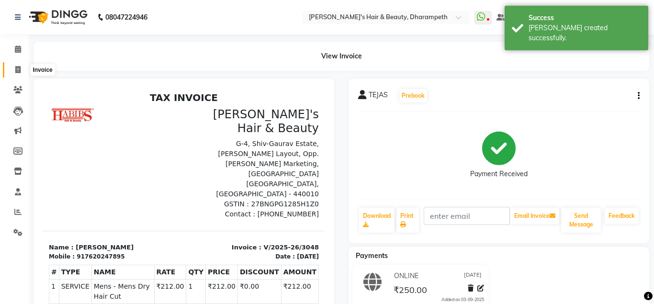
click at [16, 70] on icon at bounding box center [17, 69] width 5 height 7
select select "4860"
select select "service"
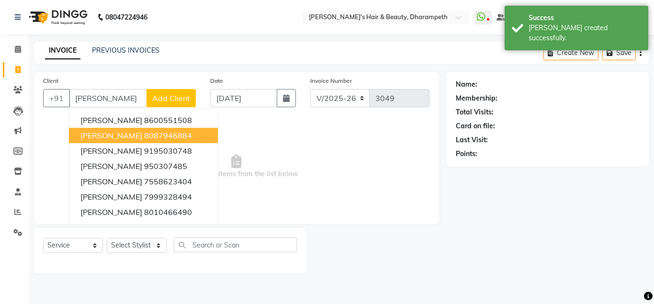
click at [104, 140] on button "[PERSON_NAME] 8087946884" at bounding box center [143, 135] width 149 height 15
type input "8087946884"
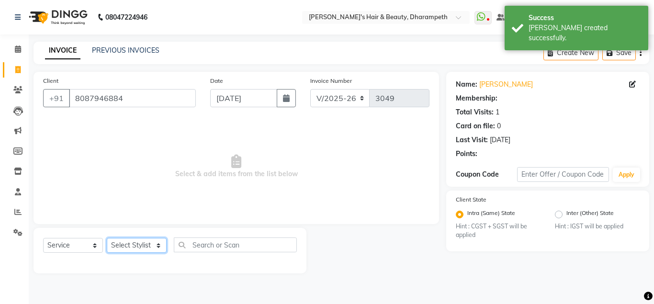
click at [107, 238] on select "Select Stylist Anuj W [PERSON_NAME] [PERSON_NAME] Manager [PERSON_NAME] C [PERS…" at bounding box center [137, 245] width 60 height 15
select select "47812"
click option "[PERSON_NAME] N" at bounding box center [0, 0] width 0 height 0
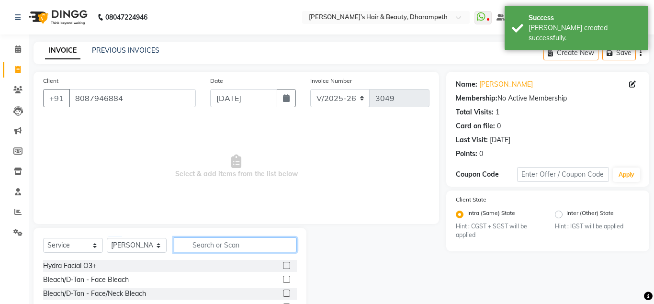
click at [209, 246] on input "text" at bounding box center [235, 244] width 123 height 15
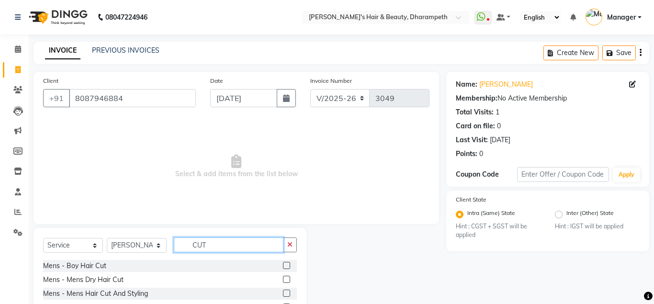
type input "CUT"
click at [285, 291] on label at bounding box center [286, 293] width 7 height 7
click at [285, 291] on input "checkbox" at bounding box center [286, 294] width 6 height 6
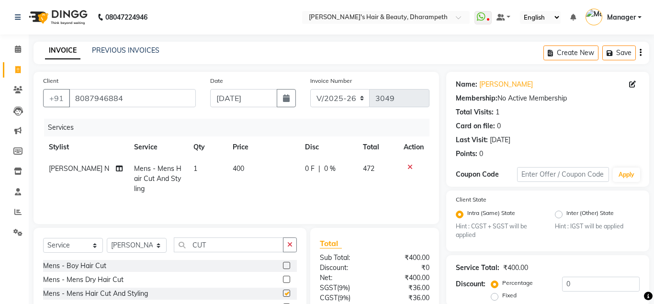
checkbox input "false"
click at [247, 176] on td "400" at bounding box center [263, 179] width 72 height 42
select select "47812"
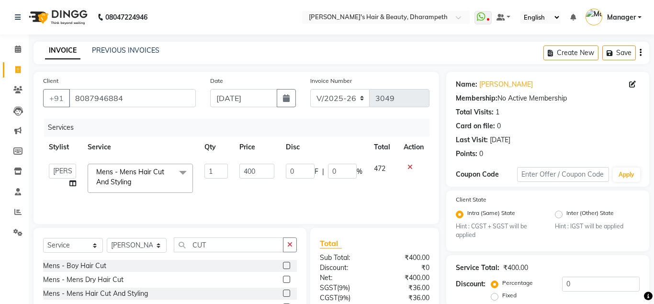
click at [247, 176] on input "400" at bounding box center [256, 171] width 35 height 15
type input "296.6"
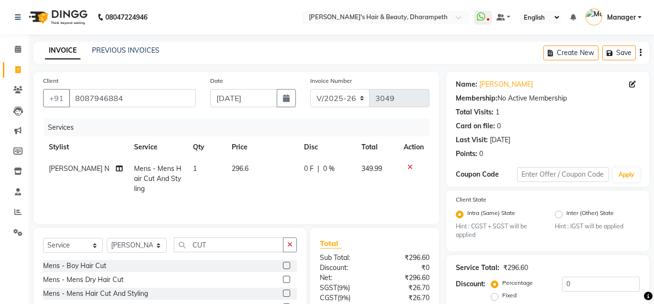
click at [379, 171] on span "349.99" at bounding box center [371, 168] width 21 height 9
select select "47812"
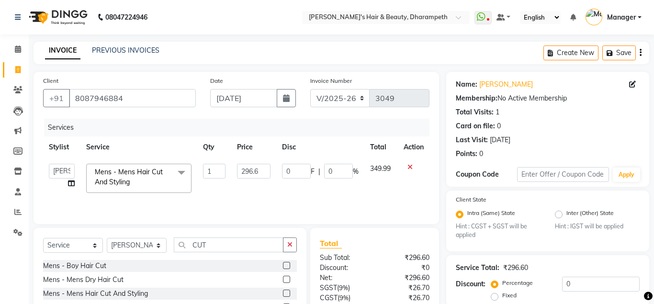
scroll to position [89, 0]
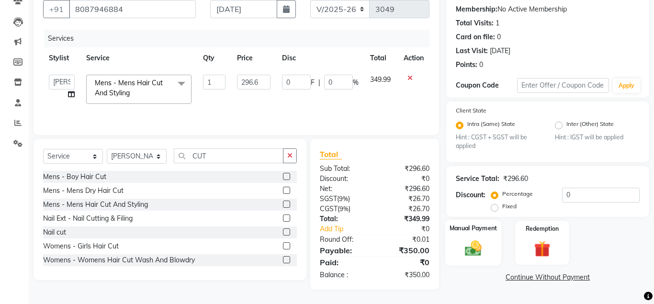
click at [475, 246] on img at bounding box center [472, 249] width 27 height 20
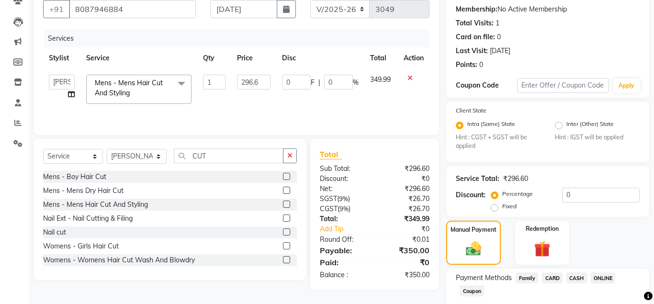
click at [601, 275] on span "ONLINE" at bounding box center [603, 277] width 25 height 11
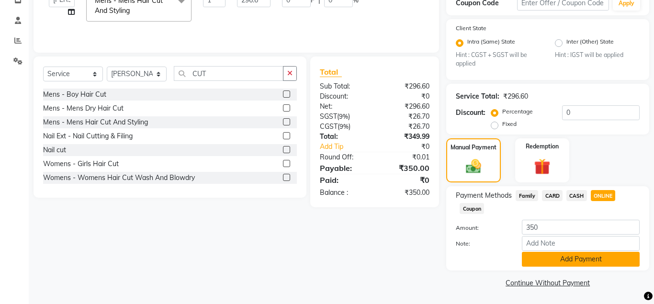
click at [610, 259] on button "Add Payment" at bounding box center [581, 259] width 118 height 15
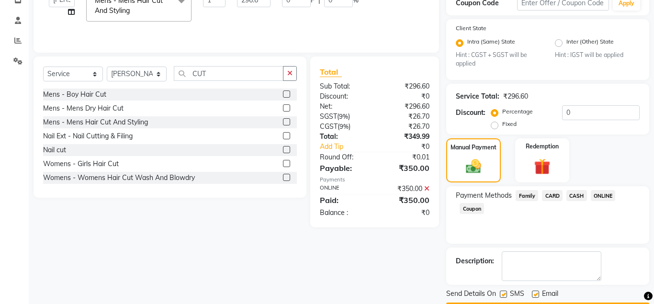
scroll to position [199, 0]
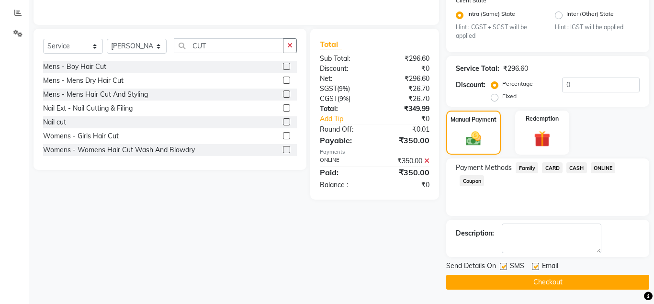
click at [585, 281] on button "Checkout" at bounding box center [547, 282] width 203 height 15
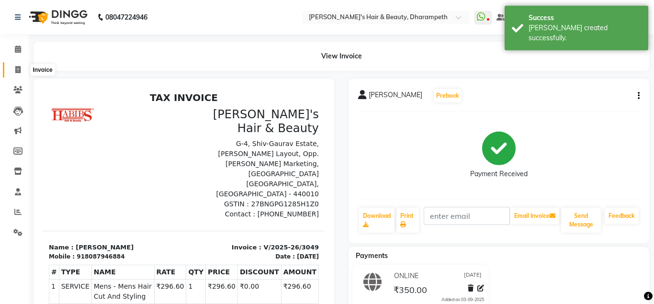
click at [15, 67] on icon at bounding box center [17, 69] width 5 height 7
select select "service"
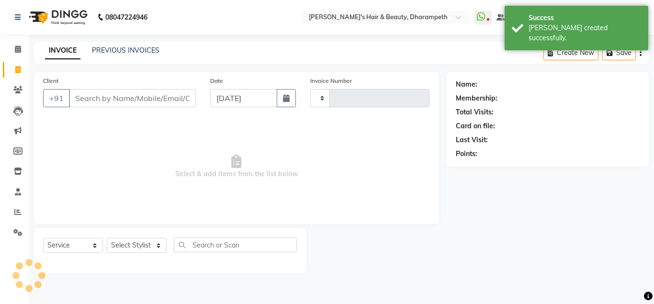
type input "3050"
select select "4860"
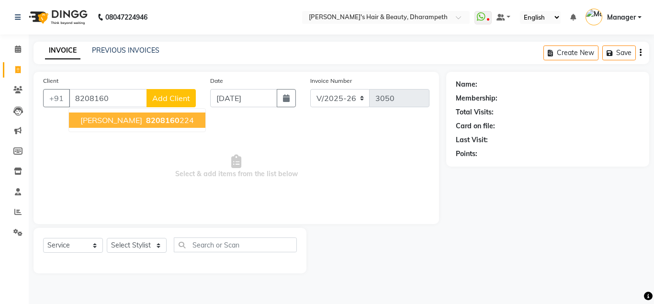
click at [99, 117] on span "[PERSON_NAME]" at bounding box center [111, 120] width 62 height 10
type input "8208160224"
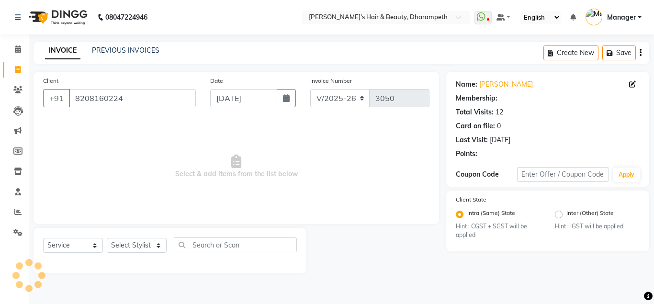
select select "1: Object"
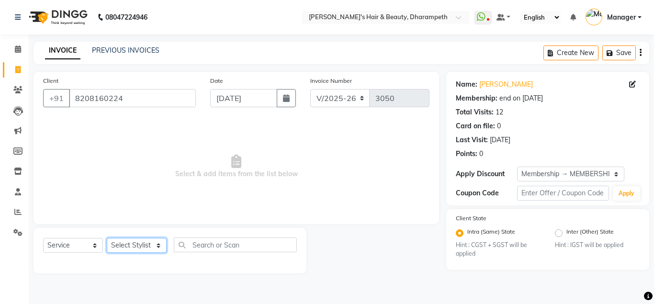
click at [107, 238] on select "Select Stylist Anuj W [PERSON_NAME] [PERSON_NAME] Manager [PERSON_NAME] C [PERS…" at bounding box center [137, 245] width 60 height 15
select select "84504"
click option "Saniya S" at bounding box center [0, 0] width 0 height 0
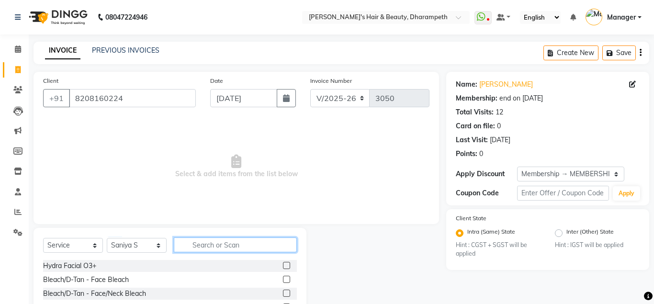
click at [203, 246] on input "text" at bounding box center [235, 244] width 123 height 15
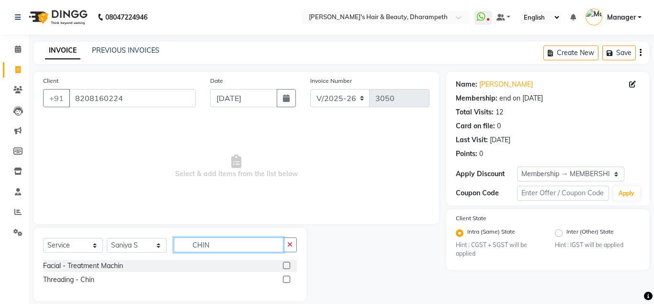
type input "CHIN"
click at [286, 281] on label at bounding box center [286, 279] width 7 height 7
click at [286, 281] on input "checkbox" at bounding box center [286, 280] width 6 height 6
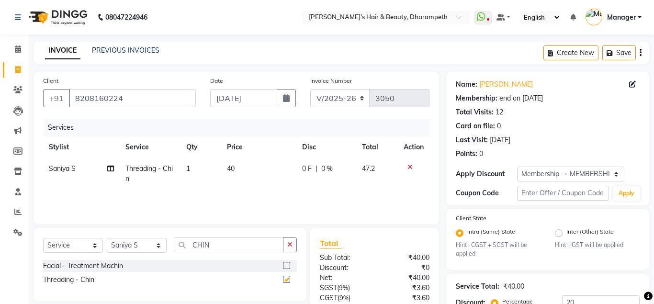
checkbox input "false"
click at [244, 169] on td "40" at bounding box center [258, 174] width 75 height 32
select select "84504"
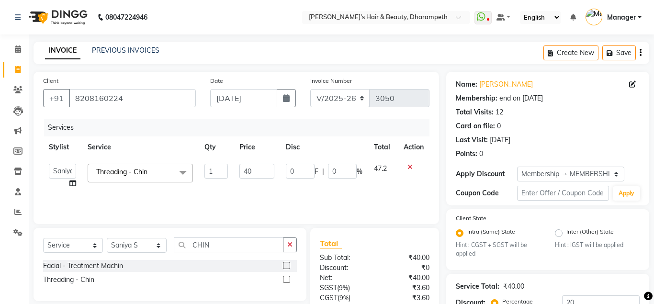
click at [244, 169] on input "40" at bounding box center [256, 171] width 35 height 15
type input "42"
type input "42.6"
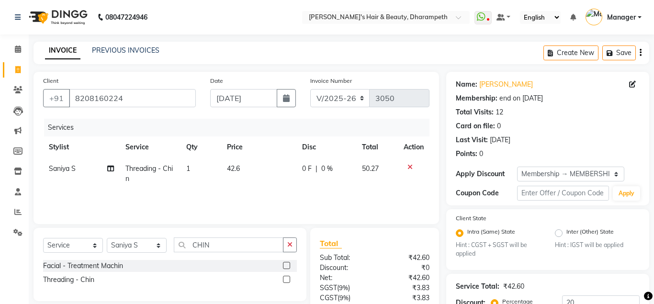
click at [386, 168] on td "50.27" at bounding box center [377, 174] width 42 height 32
select select "84504"
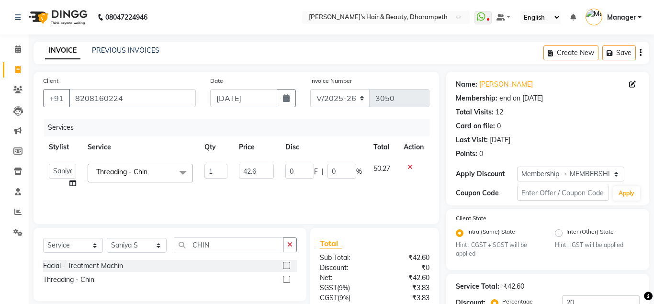
scroll to position [102, 0]
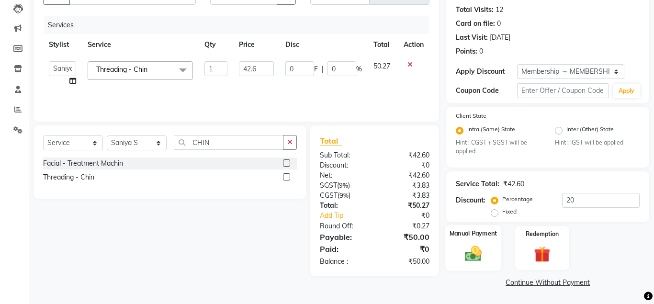
click at [472, 260] on img at bounding box center [472, 254] width 27 height 20
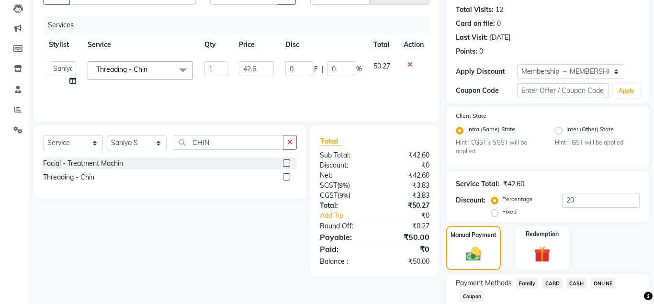
click at [572, 283] on span "CASH" at bounding box center [576, 283] width 21 height 11
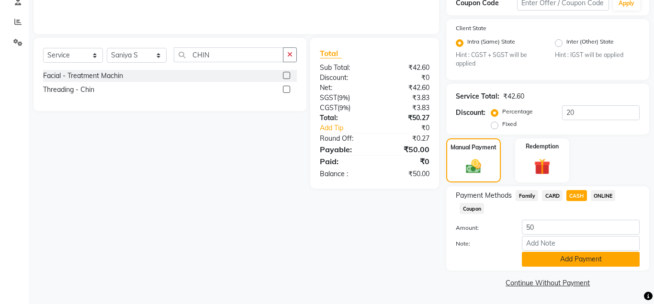
click at [610, 257] on button "Add Payment" at bounding box center [581, 259] width 118 height 15
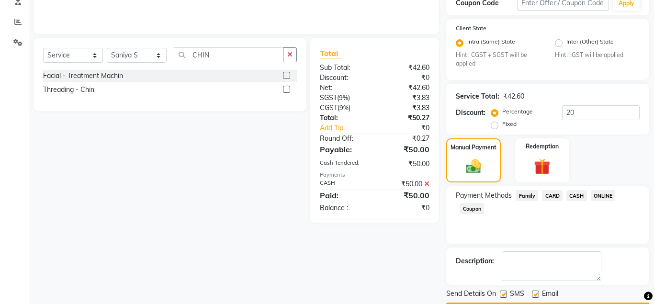
scroll to position [218, 0]
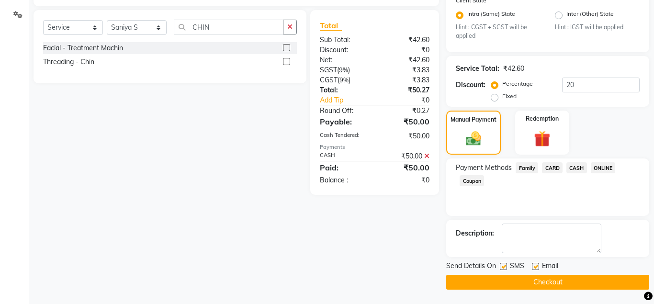
click at [549, 283] on button "Checkout" at bounding box center [547, 282] width 203 height 15
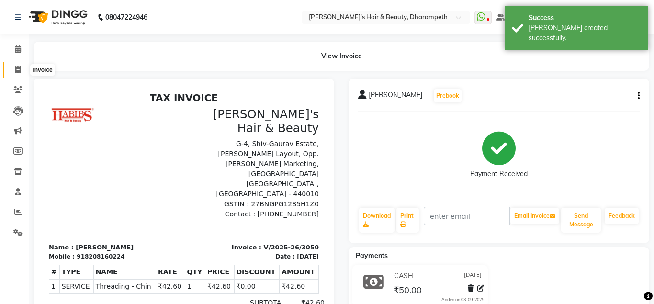
click at [18, 69] on icon at bounding box center [17, 69] width 5 height 7
select select "4860"
select select "service"
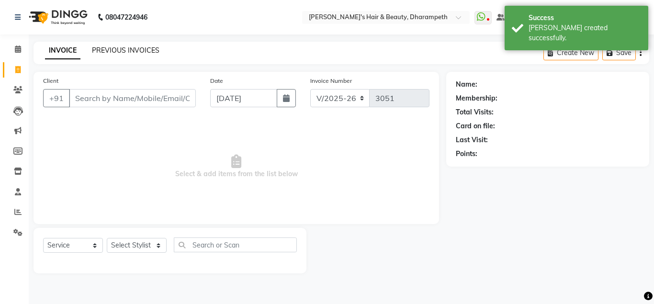
click at [125, 50] on link "PREVIOUS INVOICES" at bounding box center [125, 50] width 67 height 9
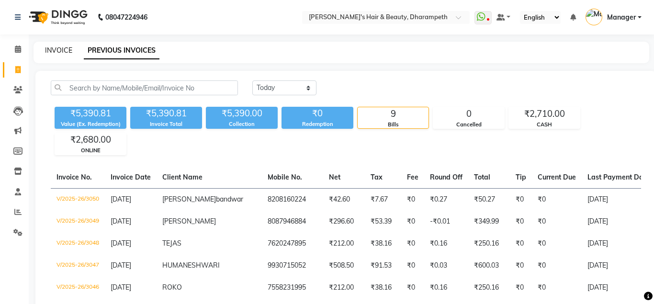
click at [53, 52] on link "INVOICE" at bounding box center [58, 50] width 27 height 9
select select "4860"
select select "service"
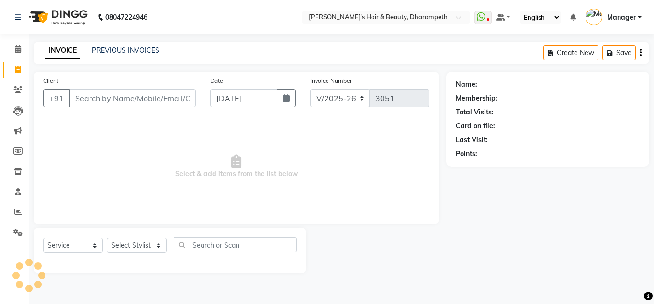
click at [119, 100] on input "Client" at bounding box center [132, 98] width 127 height 18
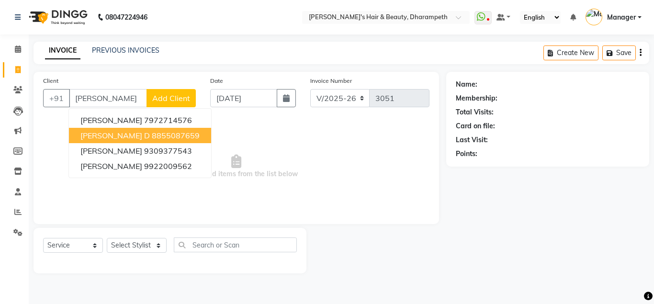
click at [150, 141] on button "[PERSON_NAME] D 8855087659" at bounding box center [140, 135] width 142 height 15
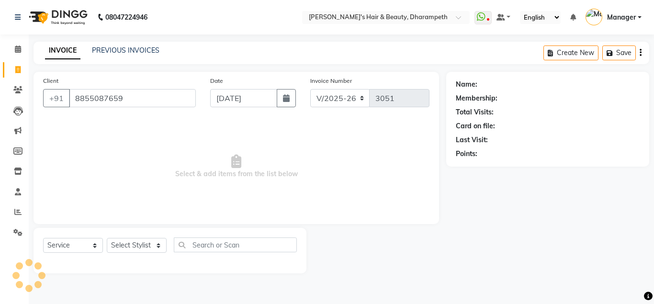
type input "8855087659"
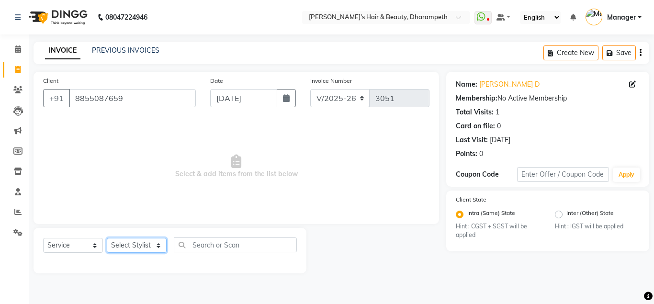
click at [107, 238] on select "Select Stylist Anuj W [PERSON_NAME] [PERSON_NAME] Manager [PERSON_NAME] C [PERS…" at bounding box center [137, 245] width 60 height 15
select select "37168"
click option "[PERSON_NAME]" at bounding box center [0, 0] width 0 height 0
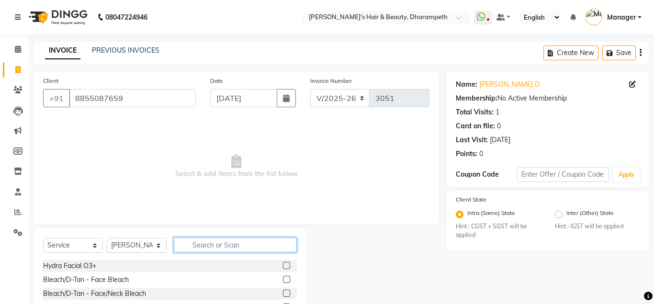
click at [219, 242] on input "text" at bounding box center [235, 244] width 123 height 15
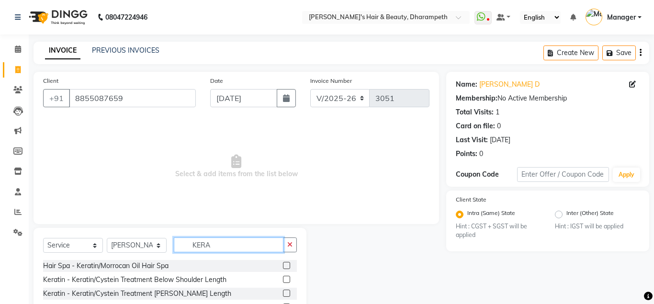
type input "KERA"
click at [286, 265] on label at bounding box center [286, 265] width 7 height 7
click at [286, 265] on input "checkbox" at bounding box center [286, 266] width 6 height 6
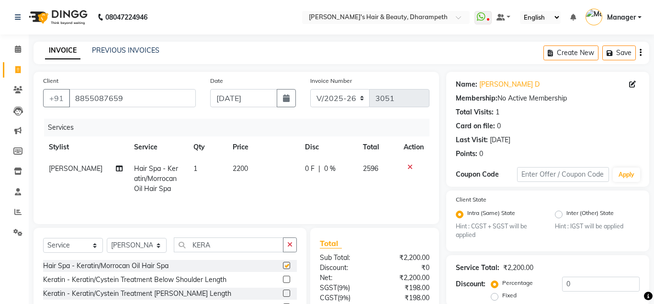
checkbox input "false"
click at [204, 246] on input "KERA" at bounding box center [229, 244] width 110 height 15
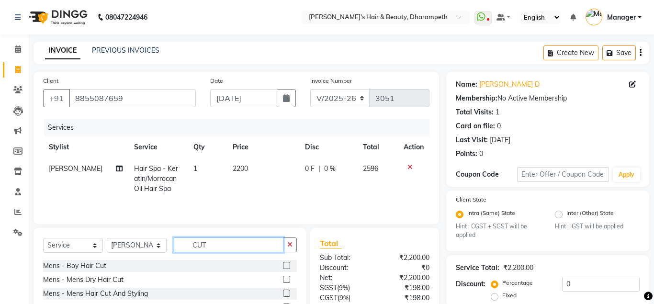
click at [198, 243] on input "CUT" at bounding box center [229, 244] width 110 height 15
type input "EYEB"
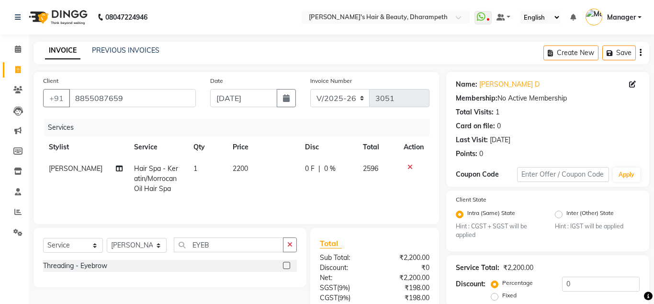
click at [285, 266] on label at bounding box center [286, 265] width 7 height 7
click at [285, 266] on input "checkbox" at bounding box center [286, 266] width 6 height 6
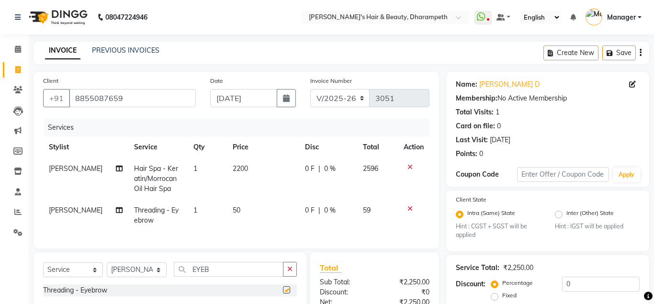
checkbox input "false"
click at [201, 269] on input "EYEB" at bounding box center [229, 269] width 110 height 15
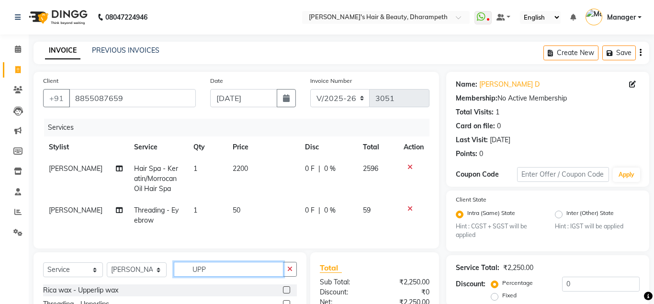
scroll to position [103, 0]
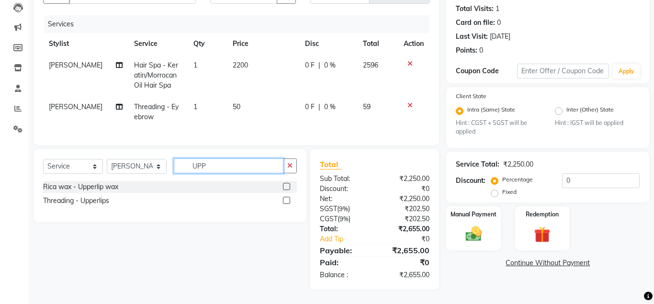
type input "UPP"
click at [288, 201] on label at bounding box center [286, 200] width 7 height 7
click at [288, 201] on input "checkbox" at bounding box center [286, 201] width 6 height 6
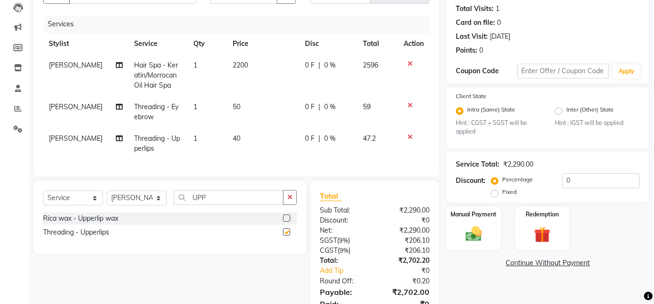
checkbox input "false"
click at [205, 202] on input "UPP" at bounding box center [229, 197] width 110 height 15
type input "CHIN"
click at [289, 232] on label at bounding box center [286, 231] width 7 height 7
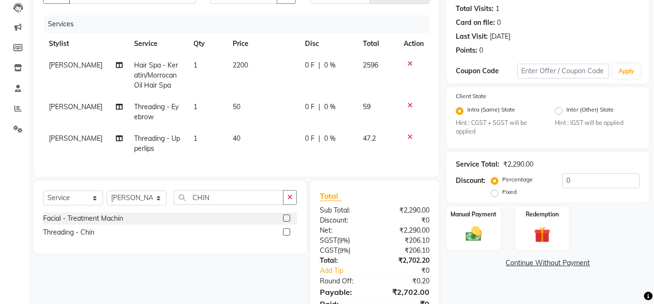
click at [289, 232] on input "checkbox" at bounding box center [286, 232] width 6 height 6
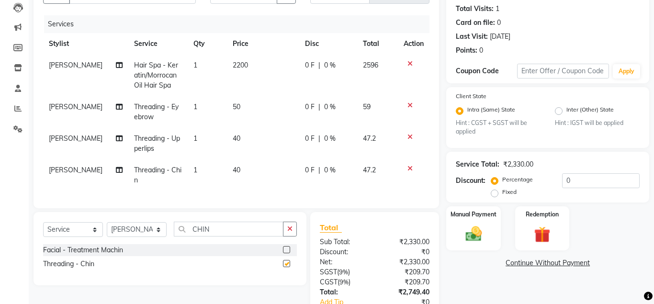
checkbox input "false"
click at [238, 109] on td "50" at bounding box center [263, 112] width 72 height 32
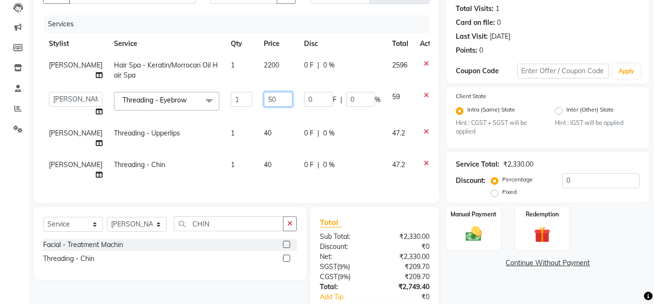
click at [264, 101] on input "50" at bounding box center [278, 99] width 29 height 15
type input "51"
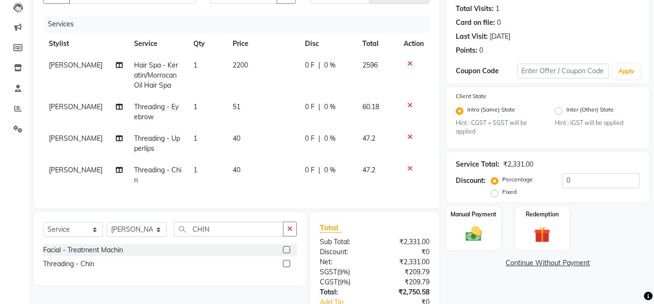
click at [372, 102] on td "60.18" at bounding box center [377, 112] width 41 height 32
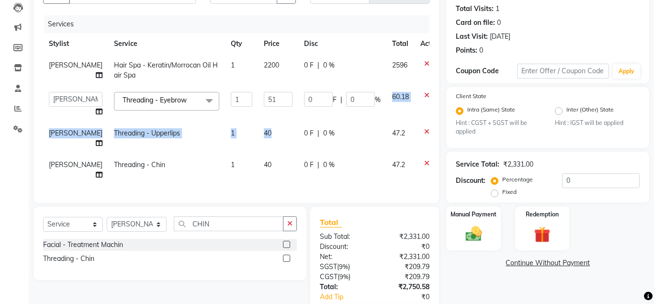
drag, startPoint x: 372, startPoint y: 102, endPoint x: 253, endPoint y: 129, distance: 122.2
click at [253, 129] on tbody "Anuj W Hair Spa - Keratin/Morrocan Oil Hair Spa 1 2200 0 F | 0 % 2596 Anuj W [P…" at bounding box center [244, 120] width 403 height 131
click at [258, 129] on td "40" at bounding box center [278, 139] width 40 height 32
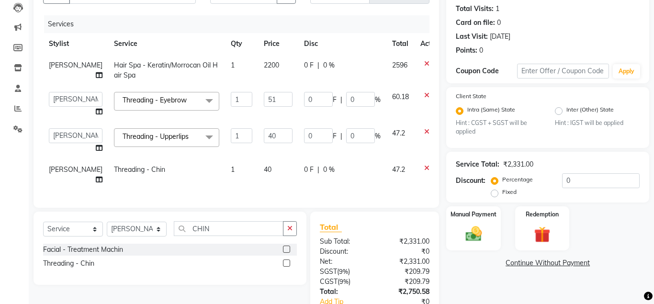
click at [264, 129] on input "40" at bounding box center [278, 135] width 29 height 15
type input "42.5"
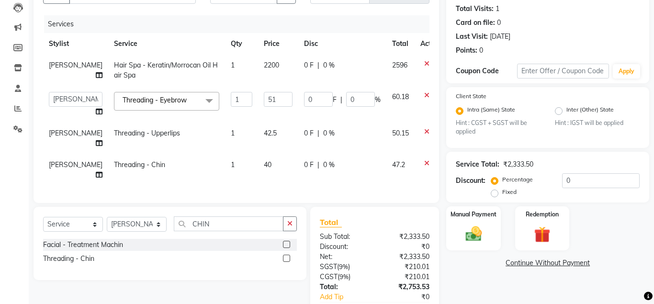
click at [392, 136] on span "50.15" at bounding box center [400, 133] width 17 height 9
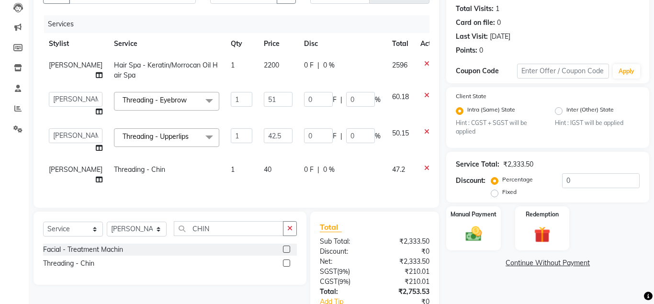
click at [258, 168] on td "40" at bounding box center [278, 175] width 40 height 32
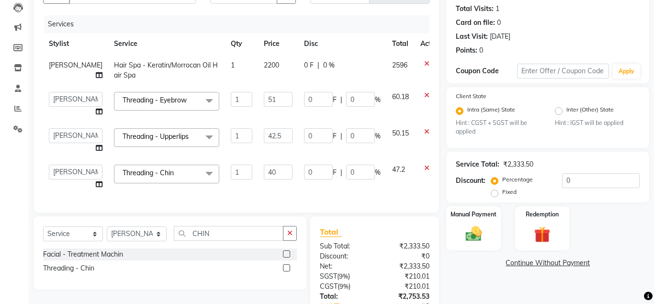
click at [264, 168] on input "40" at bounding box center [278, 172] width 29 height 15
type input "42.5"
click at [386, 176] on td "47.2" at bounding box center [400, 177] width 28 height 36
click at [258, 71] on td "2200" at bounding box center [278, 71] width 40 height 32
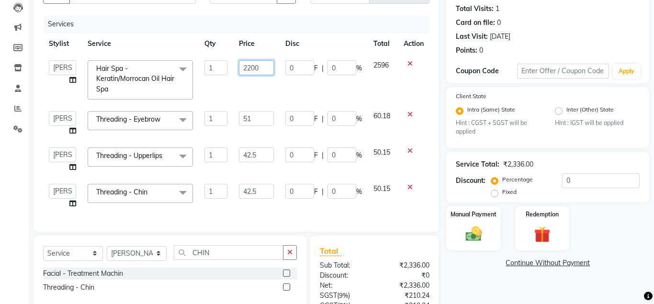
click at [252, 71] on input "2200" at bounding box center [256, 67] width 35 height 15
type input "2500"
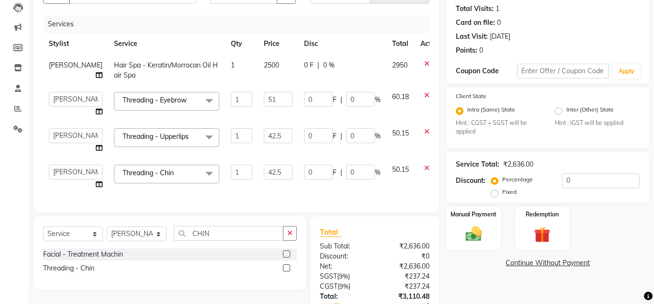
click at [392, 66] on span "2950" at bounding box center [399, 65] width 15 height 9
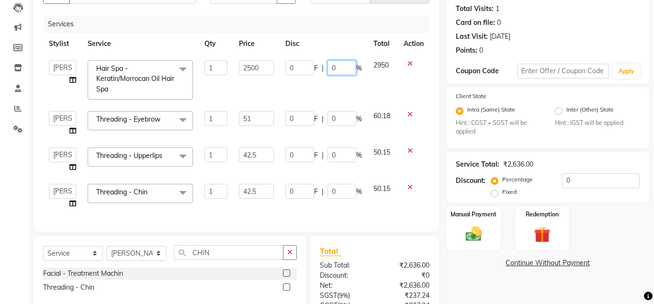
click at [336, 69] on input "0" at bounding box center [341, 67] width 29 height 15
type input "15"
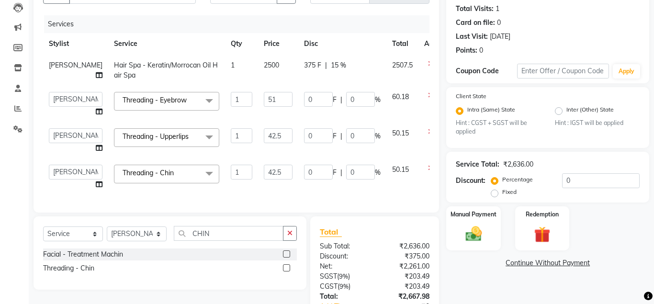
click at [392, 69] on span "2507.5" at bounding box center [402, 65] width 21 height 9
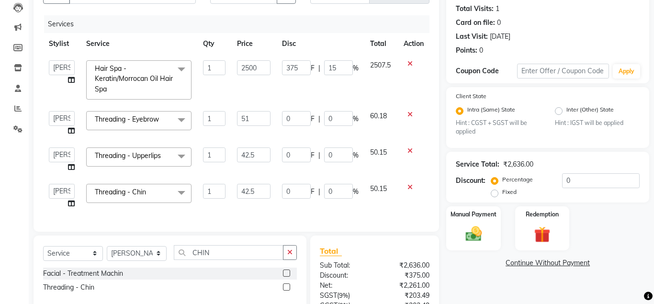
scroll to position [190, 0]
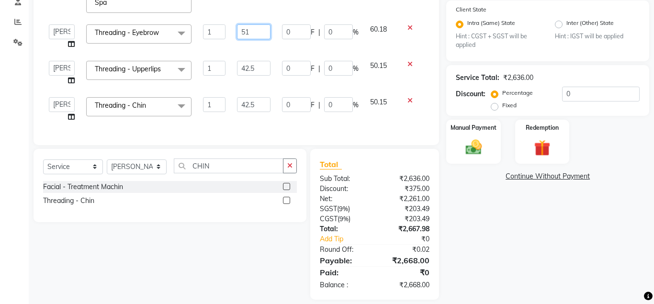
click at [251, 24] on input "51" at bounding box center [254, 31] width 34 height 15
type input "5"
type input "42.5"
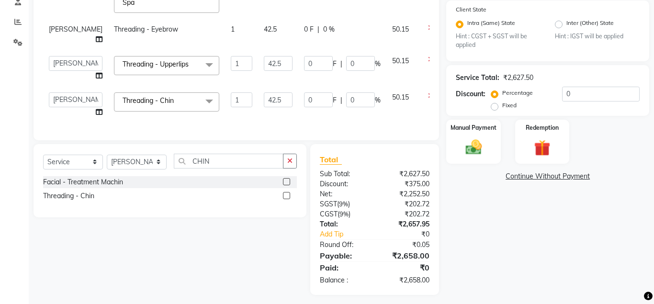
scroll to position [185, 0]
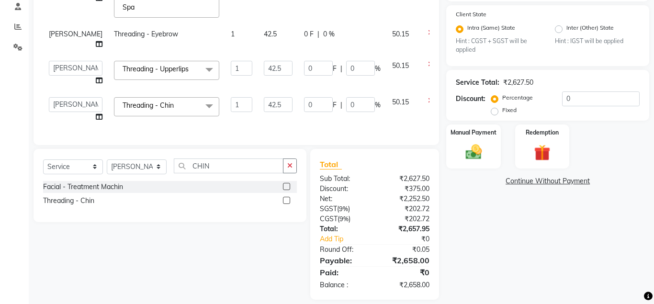
click at [392, 30] on span "50.15" at bounding box center [400, 34] width 17 height 9
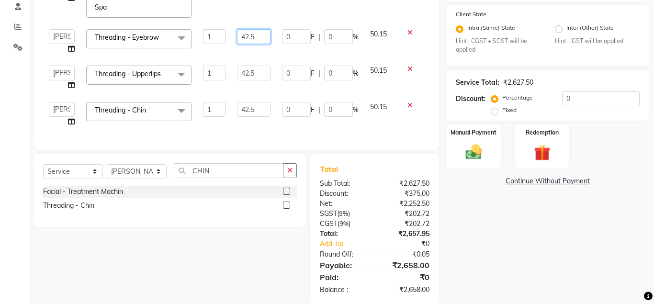
click at [250, 29] on input "42.5" at bounding box center [254, 36] width 34 height 15
type input "43"
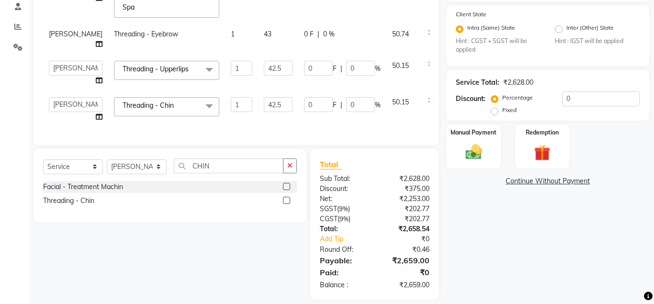
click at [392, 30] on span "50.74" at bounding box center [400, 34] width 17 height 9
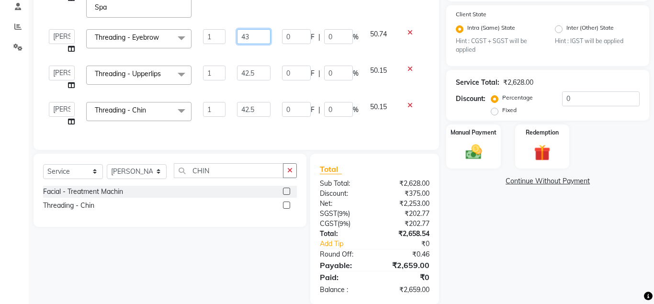
click at [248, 29] on input "43" at bounding box center [254, 36] width 34 height 15
type input "44"
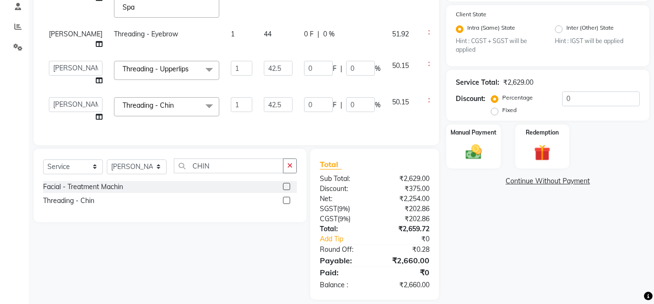
click at [392, 30] on span "51.92" at bounding box center [400, 34] width 17 height 9
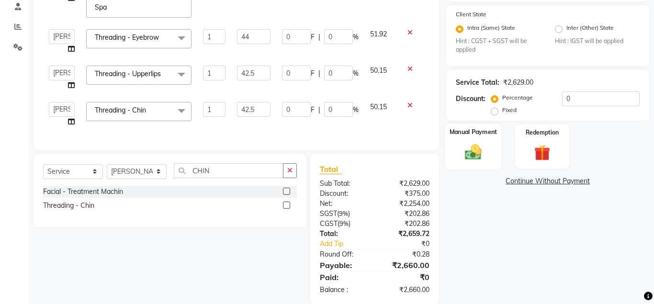
click at [481, 160] on img at bounding box center [472, 153] width 27 height 20
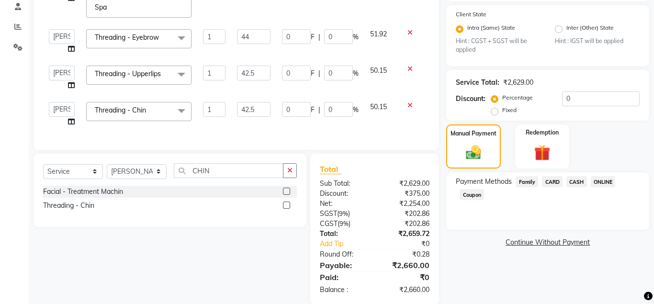
click at [601, 183] on span "ONLINE" at bounding box center [603, 181] width 25 height 11
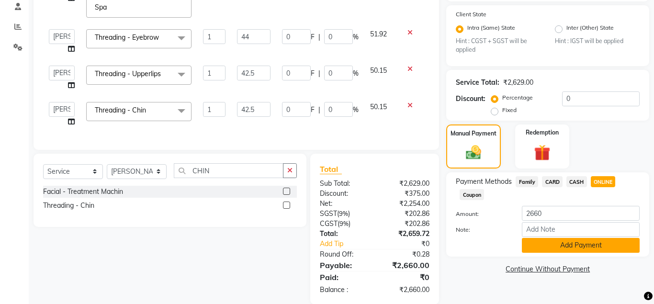
click at [567, 246] on button "Add Payment" at bounding box center [581, 245] width 118 height 15
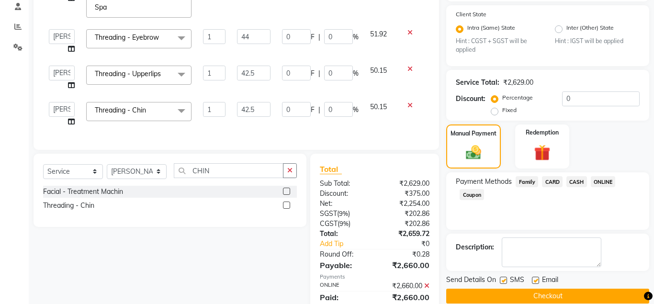
click at [553, 298] on button "Checkout" at bounding box center [547, 296] width 203 height 15
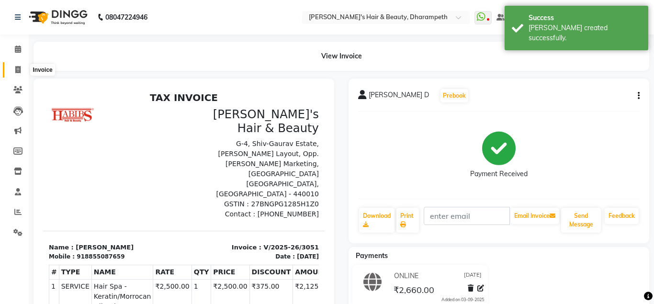
click at [16, 68] on icon at bounding box center [17, 69] width 5 height 7
select select "4860"
select select "service"
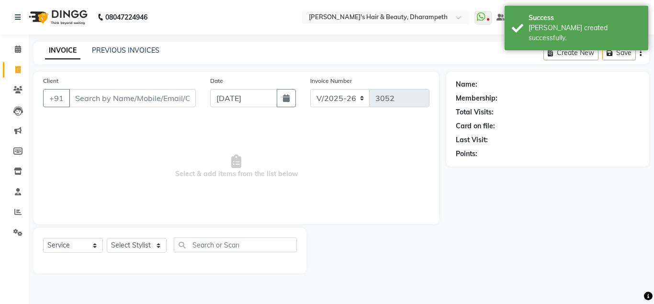
click at [135, 98] on input "Client" at bounding box center [132, 98] width 127 height 18
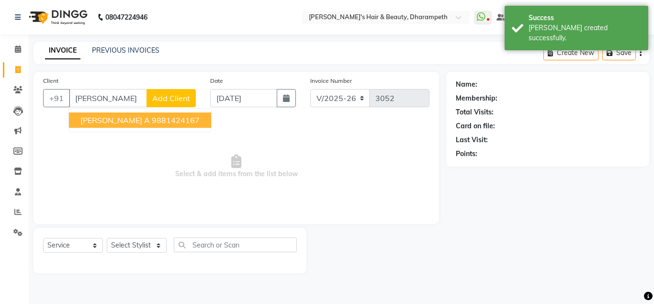
click at [152, 122] on ngb-highlight "9881424167" at bounding box center [176, 120] width 48 height 10
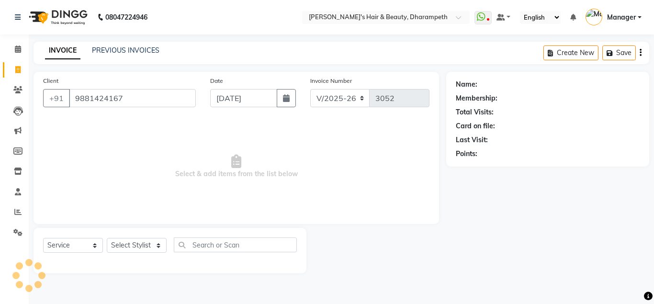
type input "9881424167"
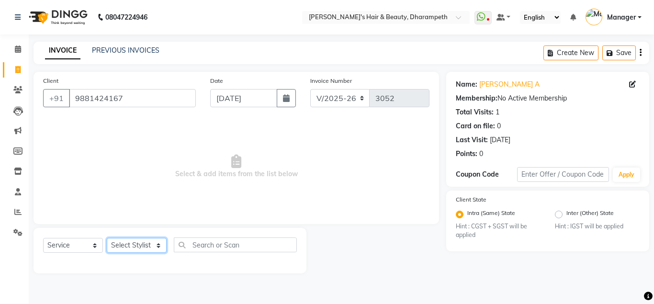
select select "47812"
click option "[PERSON_NAME] N" at bounding box center [0, 0] width 0 height 0
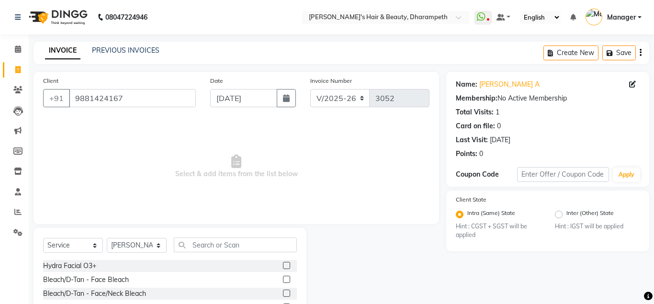
click at [129, 229] on div "Select Service Product Membership Package Voucher Prepaid Gift Card Select Styl…" at bounding box center [170, 298] width 273 height 141
click at [210, 246] on input "text" at bounding box center [235, 244] width 123 height 15
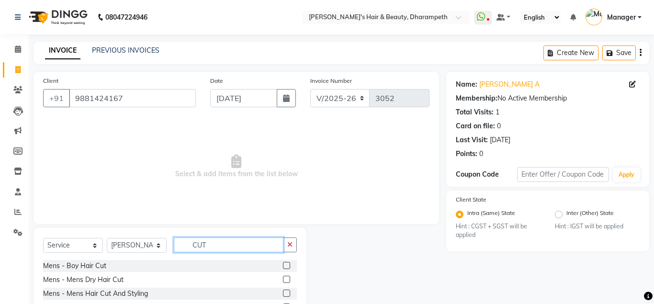
type input "CUT"
click at [284, 294] on label at bounding box center [286, 293] width 7 height 7
click at [284, 294] on input "checkbox" at bounding box center [286, 294] width 6 height 6
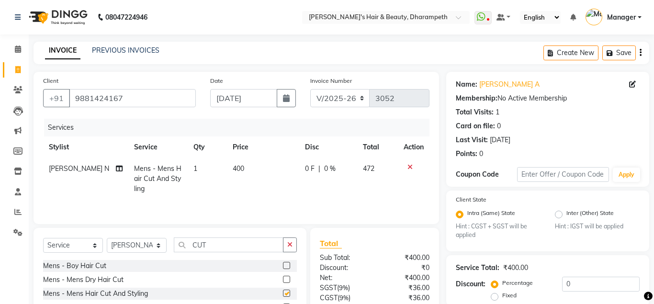
checkbox input "false"
click at [249, 182] on td "400" at bounding box center [263, 179] width 72 height 42
select select "47812"
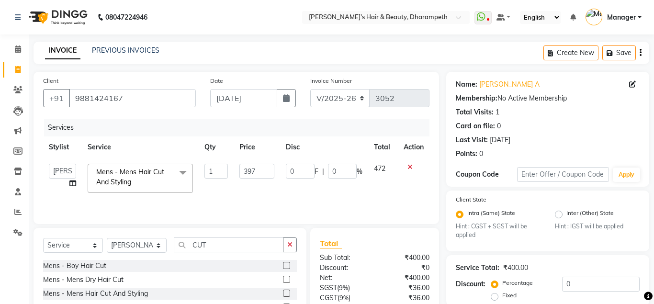
drag, startPoint x: 263, startPoint y: 172, endPoint x: 249, endPoint y: 172, distance: 13.4
click at [249, 172] on input "397" at bounding box center [256, 171] width 35 height 15
type input "296.5"
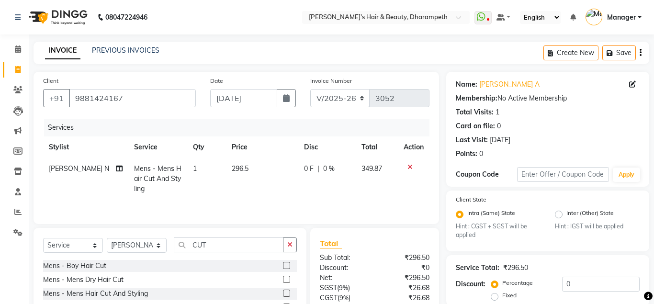
click at [380, 171] on span "349.87" at bounding box center [371, 168] width 21 height 9
select select "47812"
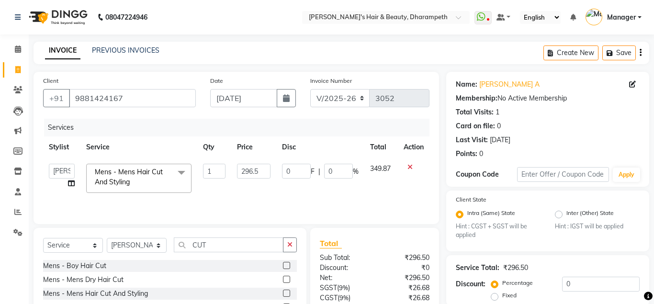
scroll to position [89, 0]
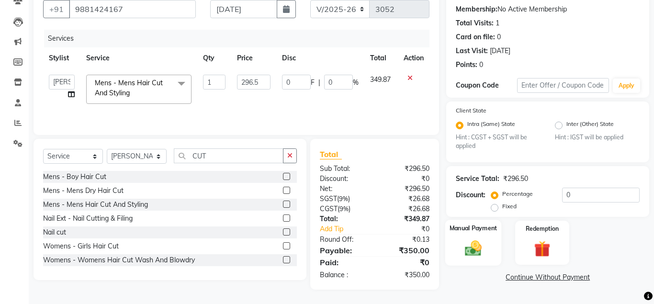
click at [472, 253] on img at bounding box center [472, 249] width 27 height 20
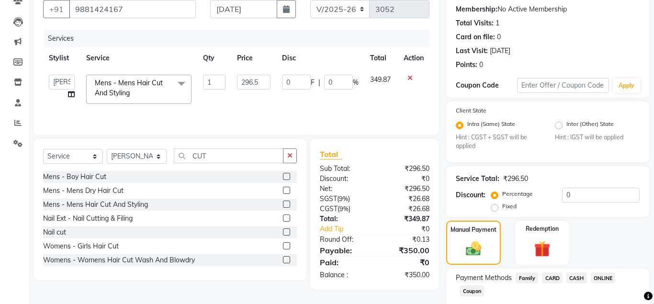
scroll to position [145, 0]
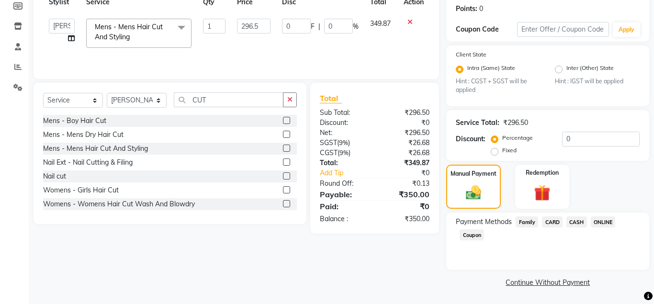
click at [601, 220] on span "ONLINE" at bounding box center [603, 221] width 25 height 11
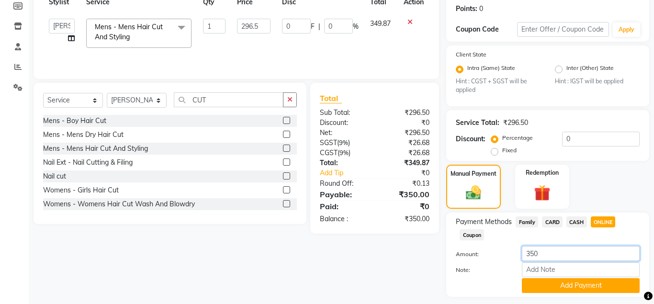
click at [529, 256] on input "350" at bounding box center [581, 253] width 118 height 15
type input "50"
click at [586, 283] on button "Add Payment" at bounding box center [581, 285] width 118 height 15
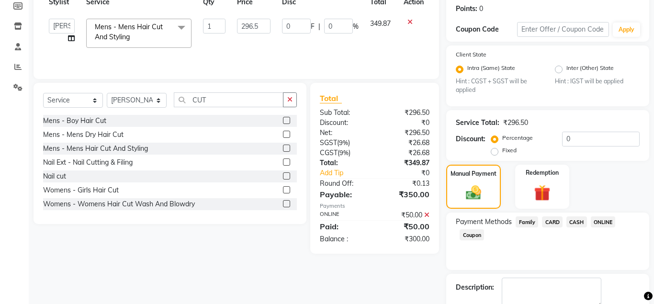
click at [577, 223] on span "CASH" at bounding box center [576, 221] width 21 height 11
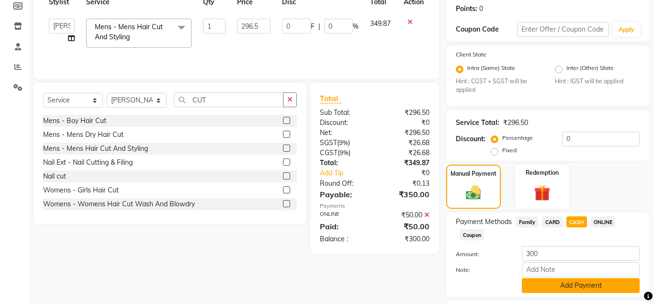
click at [568, 285] on button "Add Payment" at bounding box center [581, 285] width 118 height 15
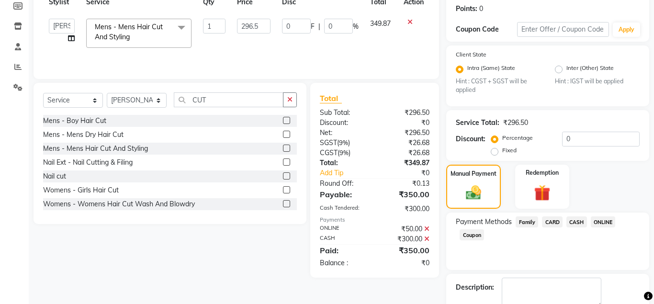
scroll to position [199, 0]
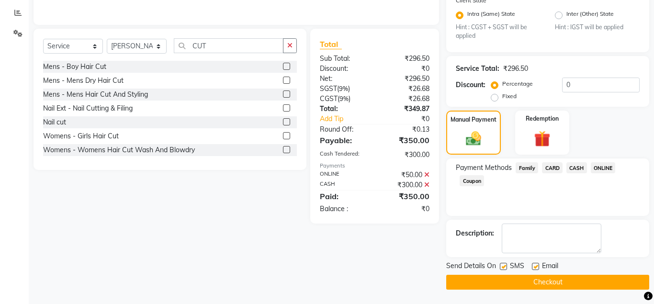
click at [585, 282] on button "Checkout" at bounding box center [547, 282] width 203 height 15
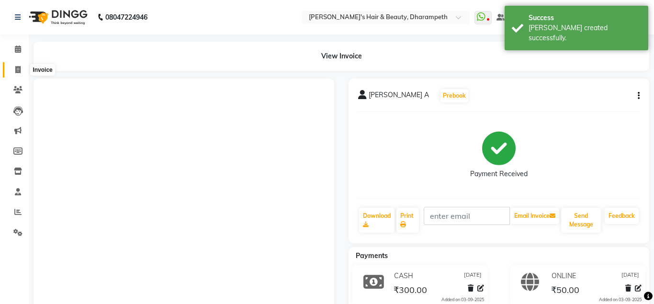
click at [20, 67] on icon at bounding box center [17, 69] width 5 height 7
select select "4860"
select select "service"
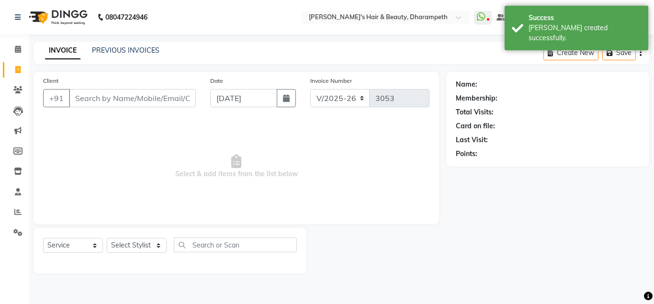
click at [81, 93] on input "Client" at bounding box center [132, 98] width 127 height 18
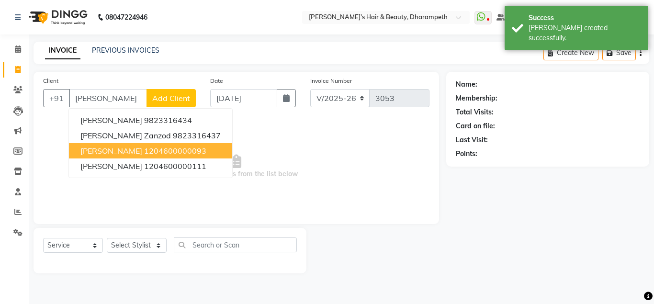
click at [144, 154] on ngb-highlight "1204600000093" at bounding box center [175, 151] width 62 height 10
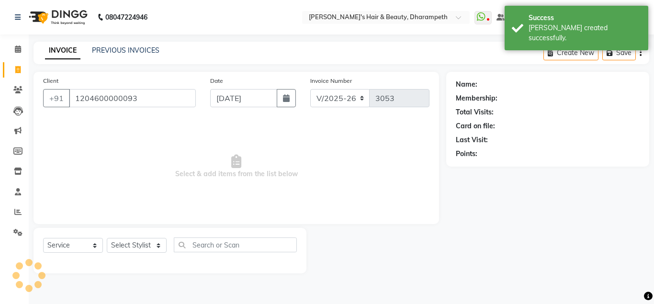
type input "1204600000093"
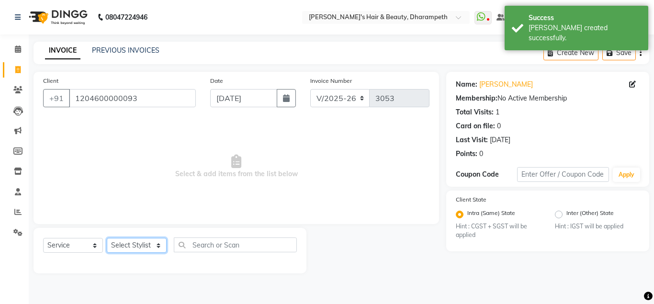
click at [107, 238] on select "Select Stylist Anuj W [PERSON_NAME] [PERSON_NAME] Manager [PERSON_NAME] C [PERS…" at bounding box center [137, 245] width 60 height 15
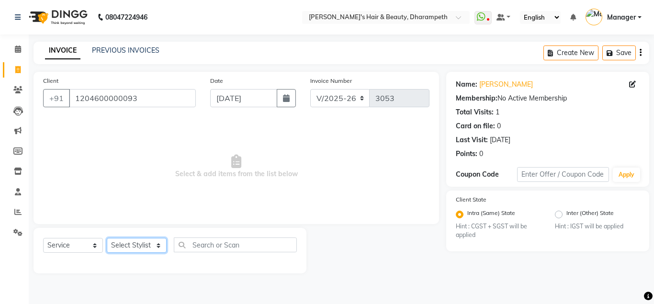
select select "84504"
click option "Saniya S" at bounding box center [0, 0] width 0 height 0
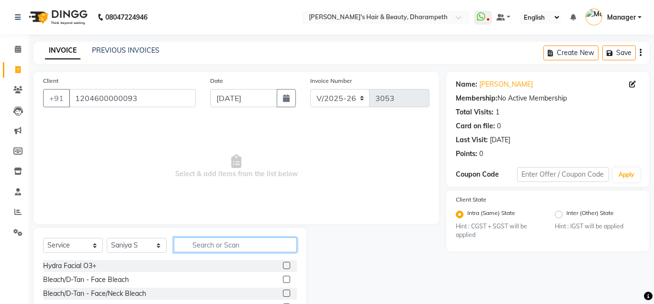
click at [199, 245] on input "text" at bounding box center [235, 244] width 123 height 15
type input "COLO"
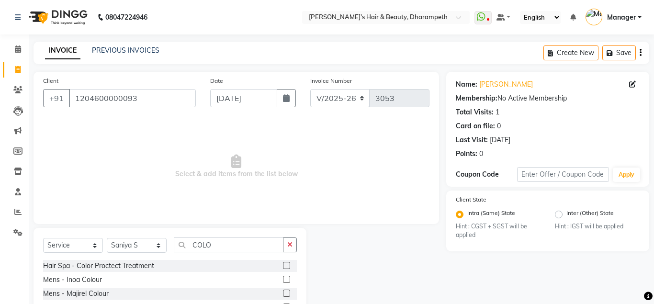
click at [288, 279] on label at bounding box center [286, 279] width 7 height 7
click at [288, 279] on input "checkbox" at bounding box center [286, 280] width 6 height 6
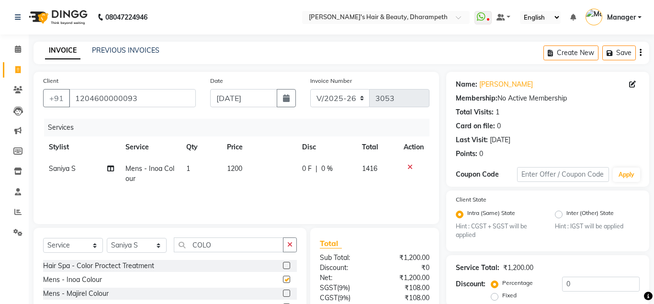
checkbox input "false"
click at [201, 246] on input "COLO" at bounding box center [229, 244] width 110 height 15
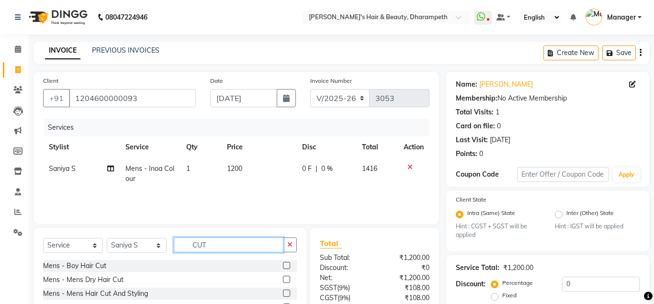
type input "CUT"
click at [287, 293] on label at bounding box center [286, 293] width 7 height 7
click at [287, 293] on input "checkbox" at bounding box center [286, 294] width 6 height 6
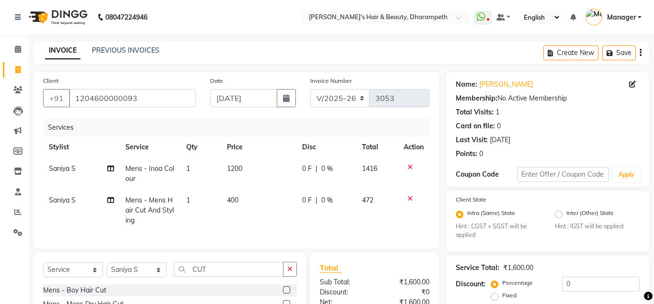
checkbox input "false"
click at [200, 269] on input "CUT" at bounding box center [229, 269] width 110 height 15
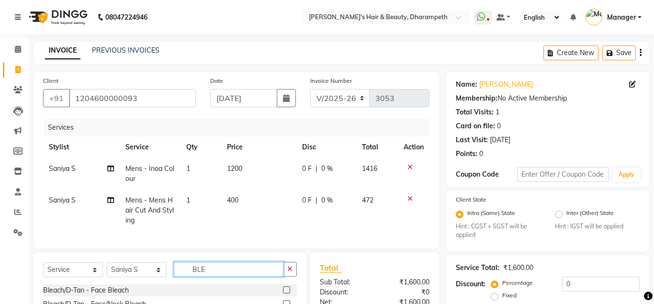
scroll to position [104, 0]
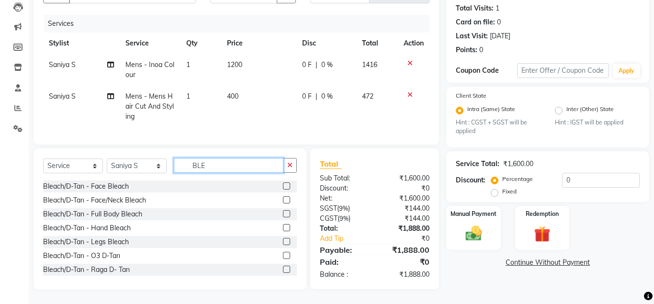
type input "BLE"
click at [284, 257] on label at bounding box center [286, 255] width 7 height 7
click at [284, 257] on input "checkbox" at bounding box center [286, 256] width 6 height 6
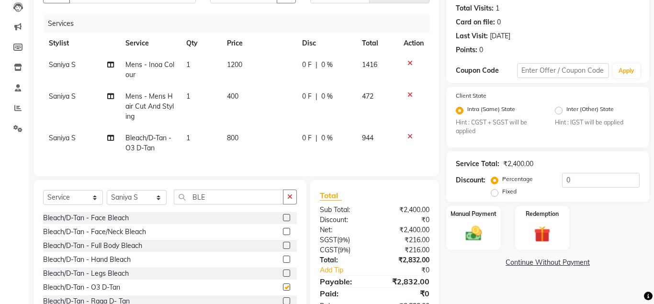
checkbox input "false"
click at [247, 146] on td "800" at bounding box center [258, 143] width 75 height 32
select select "84504"
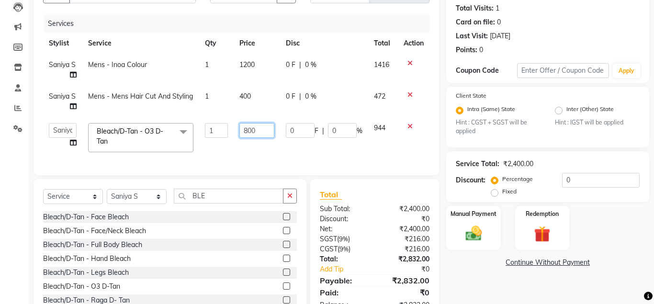
drag, startPoint x: 256, startPoint y: 131, endPoint x: 168, endPoint y: 147, distance: 89.5
click at [239, 138] on input "800" at bounding box center [256, 130] width 35 height 15
type input "1017.5"
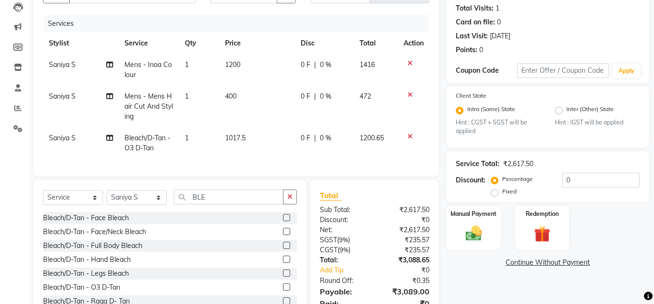
click at [380, 130] on td "1200.65" at bounding box center [376, 143] width 44 height 32
select select "84504"
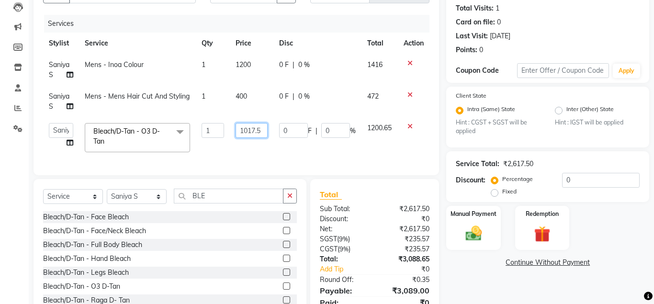
click at [249, 130] on input "1017.5" at bounding box center [251, 130] width 32 height 15
type input "1017"
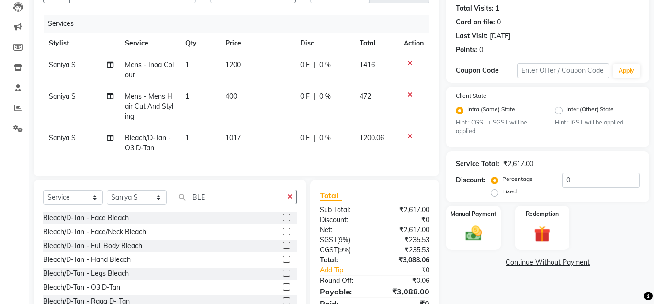
click at [380, 127] on tbody "Saniya S Mens - Inoa Colour 1 1200 0 F | 0 % 1416 Saniya S Mens - Mens Hair Cut…" at bounding box center [236, 106] width 386 height 105
click at [238, 94] on td "400" at bounding box center [257, 107] width 75 height 42
select select "84504"
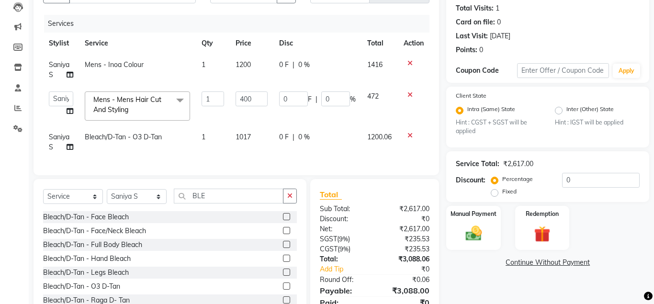
click at [238, 94] on input "400" at bounding box center [251, 98] width 32 height 15
click at [251, 102] on input "400" at bounding box center [251, 98] width 32 height 15
type input "296.6"
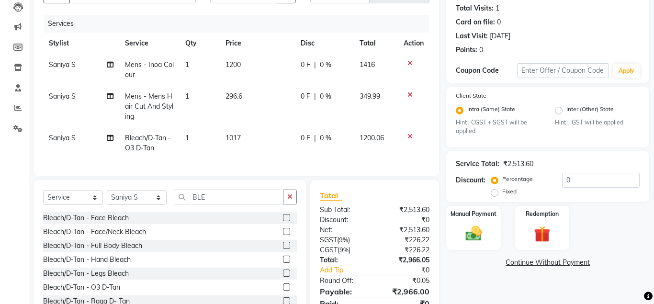
click at [371, 96] on span "349.99" at bounding box center [369, 96] width 21 height 9
select select "84504"
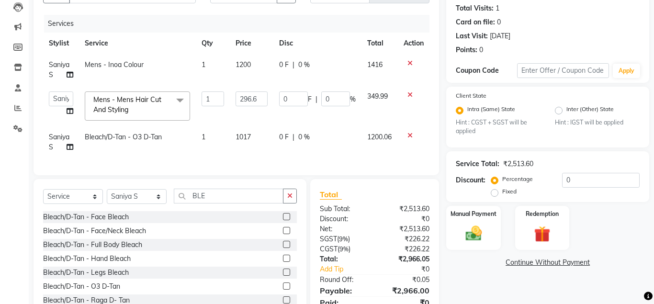
click at [244, 67] on span "1200" at bounding box center [242, 64] width 15 height 9
select select "84504"
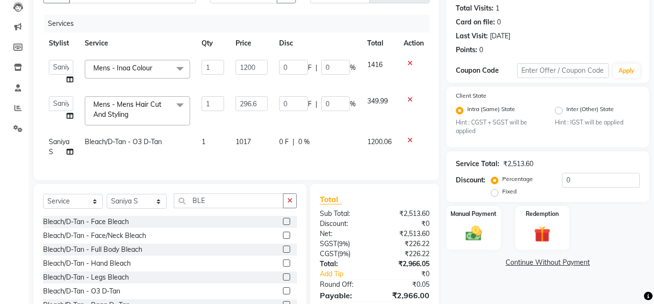
click at [244, 67] on input "1200" at bounding box center [251, 67] width 32 height 15
type input "1400"
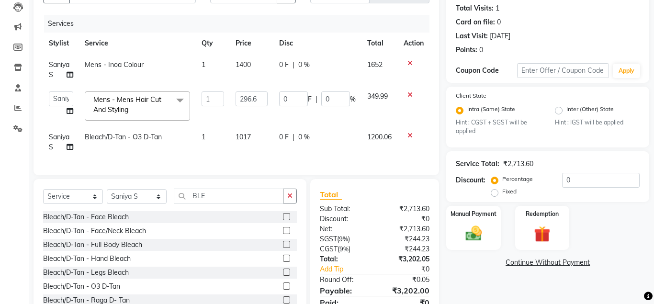
click at [377, 62] on span "1652" at bounding box center [374, 64] width 15 height 9
select select "84504"
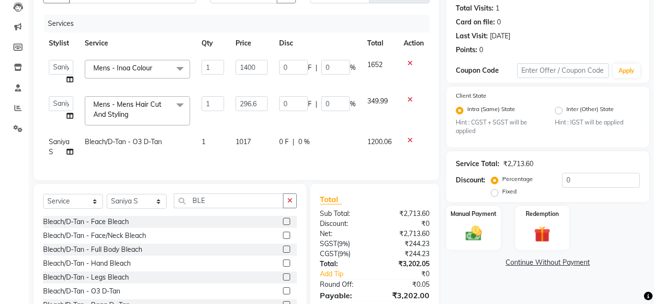
scroll to position [149, 0]
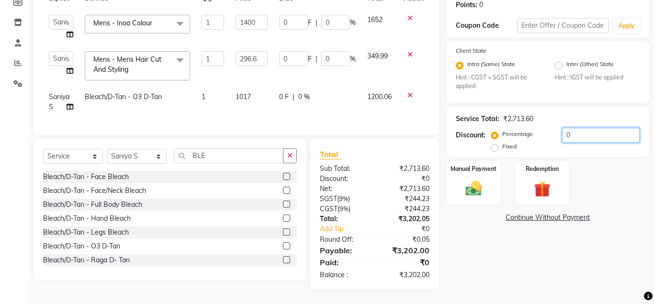
click at [562, 136] on input "0" at bounding box center [601, 135] width 78 height 15
type input "20"
type input "59.32"
type input "20"
type input "280"
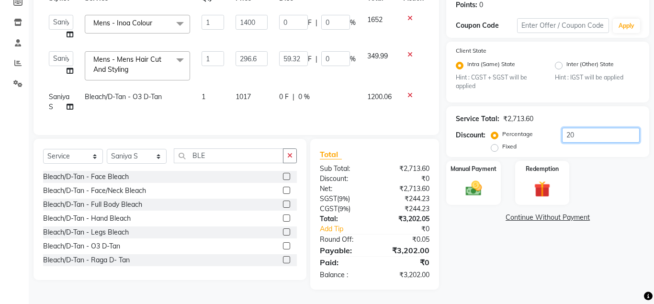
type input "20"
type input "0"
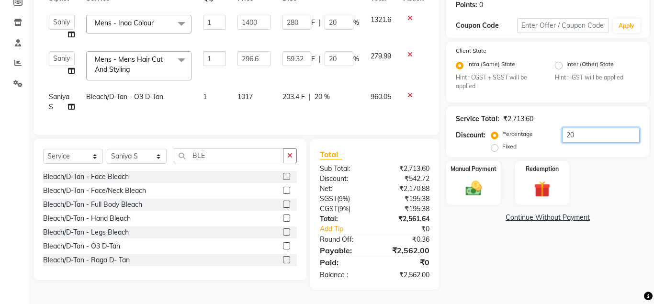
type input "0"
type input "30"
click at [255, 93] on td "1017" at bounding box center [254, 102] width 45 height 32
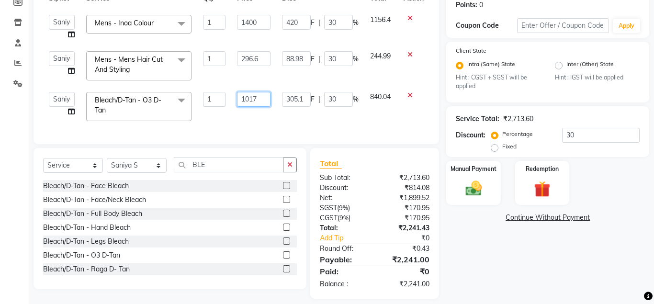
click at [248, 99] on input "1017" at bounding box center [254, 99] width 34 height 15
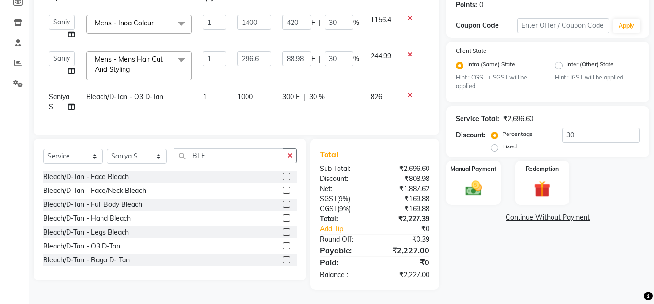
click at [375, 99] on span "826" at bounding box center [375, 96] width 11 height 9
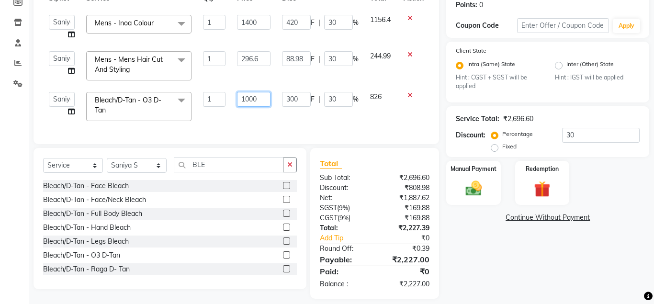
click at [250, 99] on input "1000" at bounding box center [254, 99] width 34 height 15
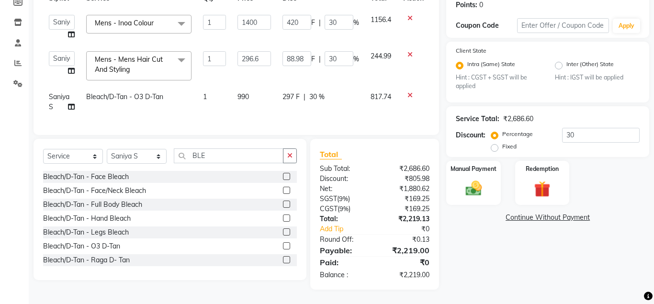
click at [374, 100] on span "817.74" at bounding box center [380, 96] width 21 height 9
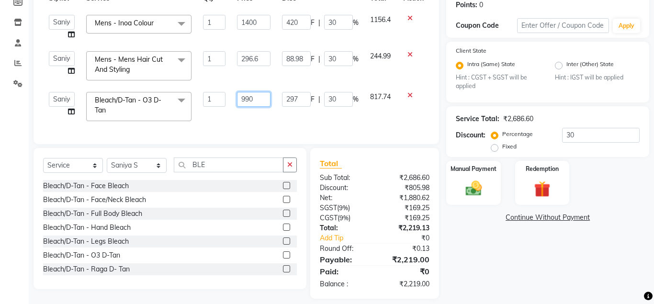
click at [245, 98] on input "990" at bounding box center [254, 99] width 34 height 15
click at [370, 98] on span "817.74" at bounding box center [380, 96] width 21 height 9
click at [247, 101] on input "980" at bounding box center [254, 99] width 34 height 15
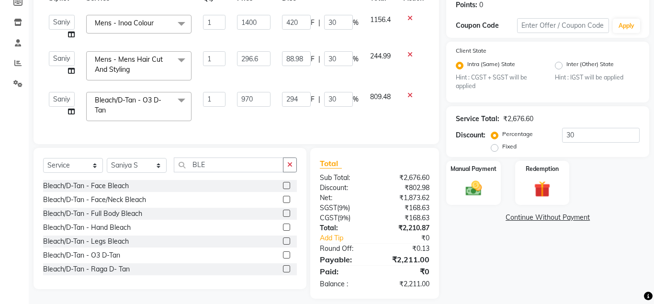
click at [380, 98] on span "809.48" at bounding box center [380, 96] width 21 height 9
click at [255, 99] on input "970" at bounding box center [254, 99] width 34 height 15
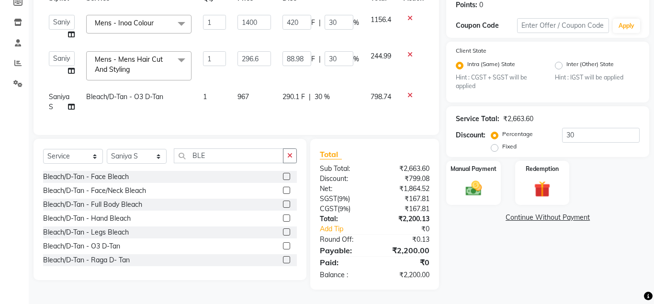
click at [381, 99] on span "798.74" at bounding box center [380, 96] width 21 height 9
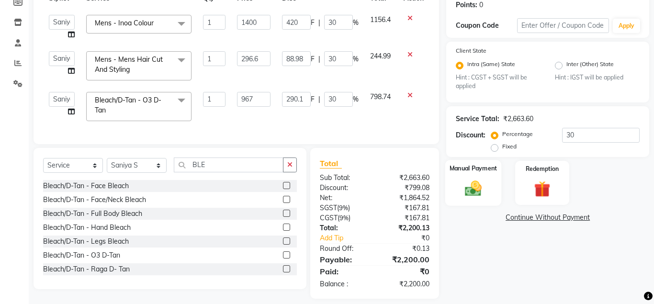
click at [467, 191] on img at bounding box center [472, 189] width 27 height 20
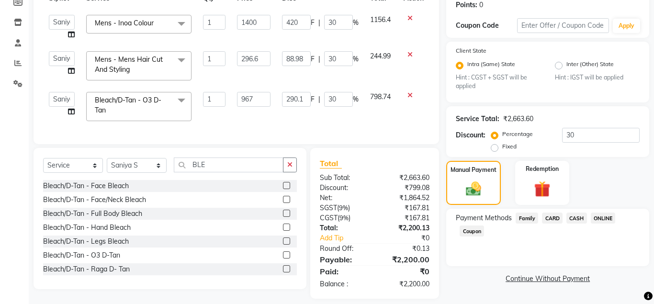
click at [599, 221] on span "ONLINE" at bounding box center [603, 218] width 25 height 11
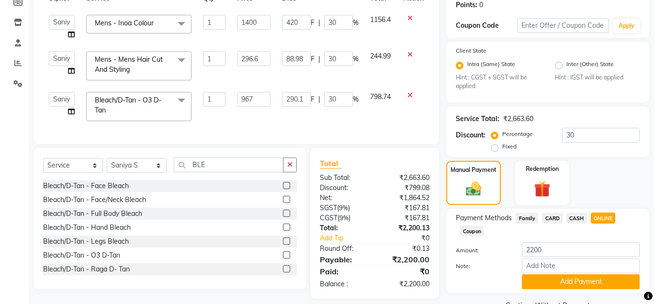
scroll to position [171, 0]
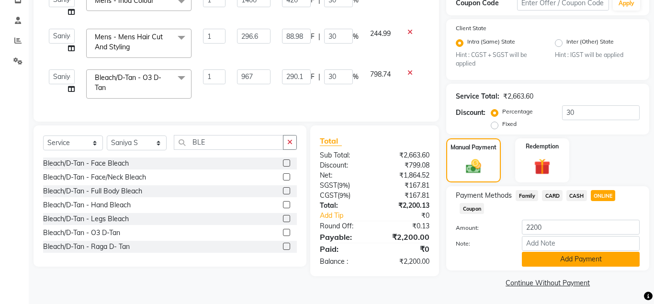
click at [607, 255] on button "Add Payment" at bounding box center [581, 259] width 118 height 15
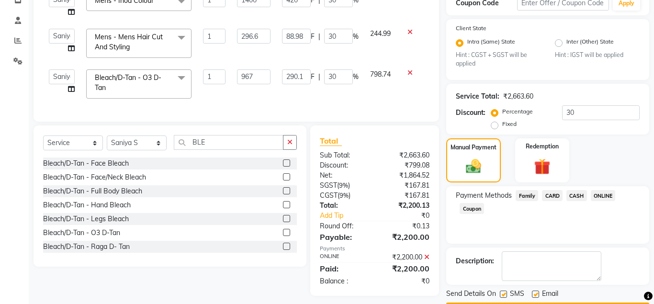
scroll to position [199, 0]
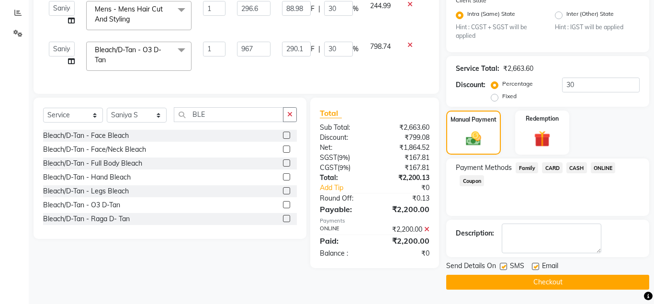
click at [589, 275] on button "Checkout" at bounding box center [547, 282] width 203 height 15
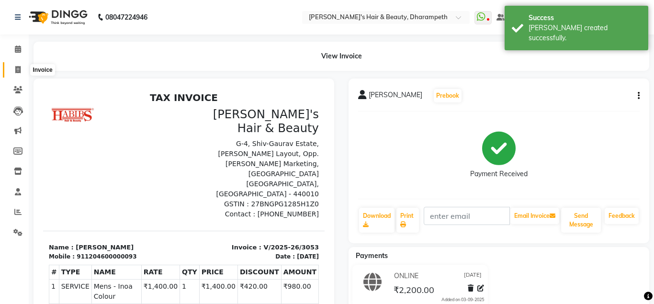
click at [18, 66] on span at bounding box center [18, 70] width 17 height 11
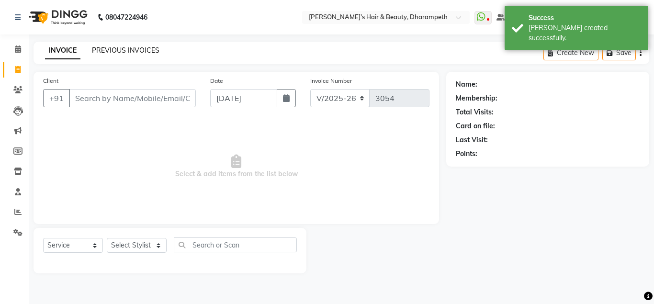
click at [118, 51] on link "PREVIOUS INVOICES" at bounding box center [125, 50] width 67 height 9
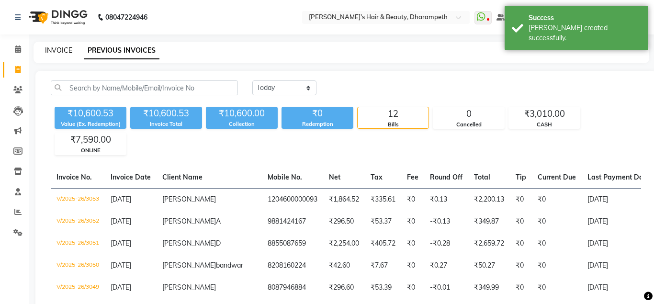
click at [54, 49] on link "INVOICE" at bounding box center [58, 50] width 27 height 9
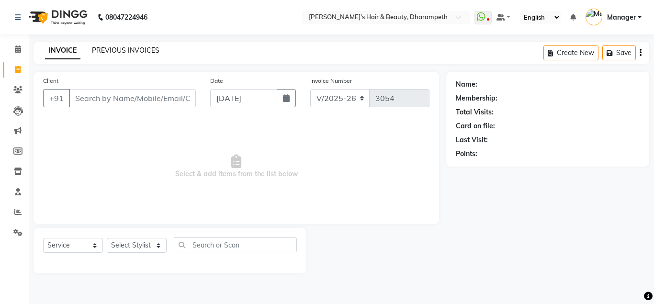
click at [109, 51] on link "PREVIOUS INVOICES" at bounding box center [125, 50] width 67 height 9
